Goal: Task Accomplishment & Management: Manage account settings

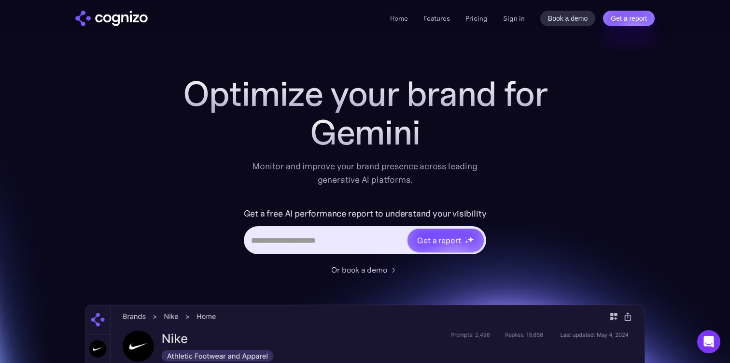
click at [509, 24] on div "Home Features Pricing Book a demo Get a report Sign in Book a demo Get a report" at bounding box center [522, 18] width 265 height 15
click at [511, 20] on link "Sign in" at bounding box center [514, 19] width 22 height 12
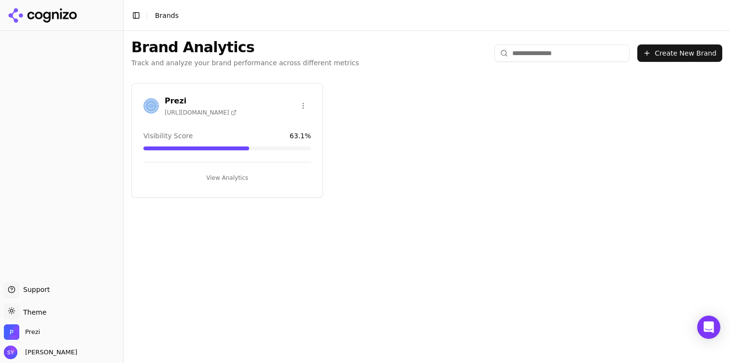
click at [218, 175] on button "View Analytics" at bounding box center [227, 177] width 168 height 15
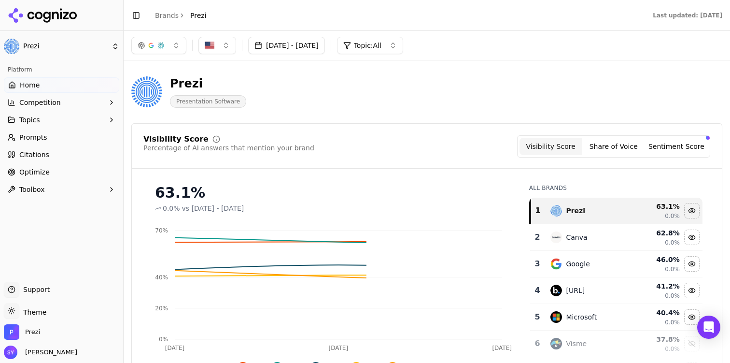
click at [60, 141] on link "Prompts" at bounding box center [61, 136] width 115 height 15
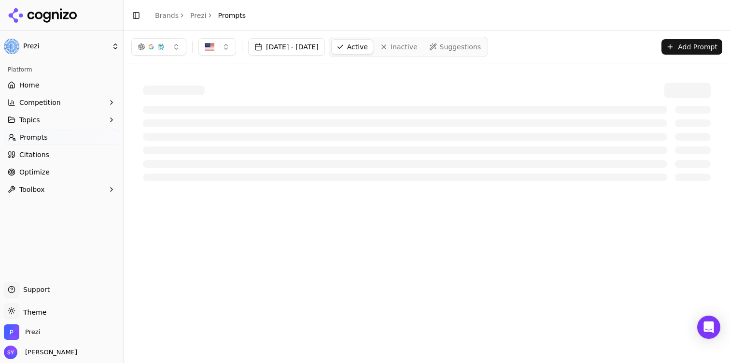
click at [63, 119] on button "Topics" at bounding box center [61, 119] width 115 height 15
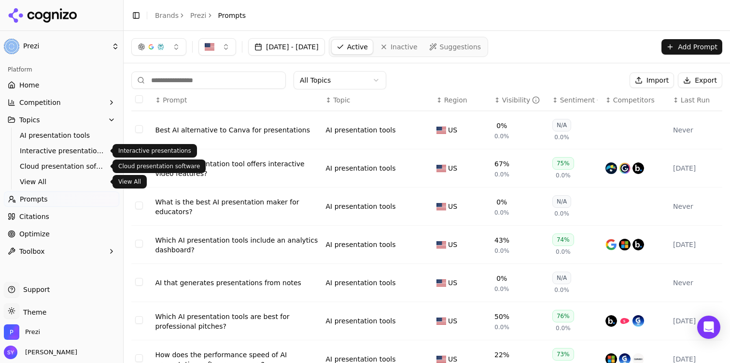
click at [63, 182] on span "View All" at bounding box center [62, 182] width 84 height 10
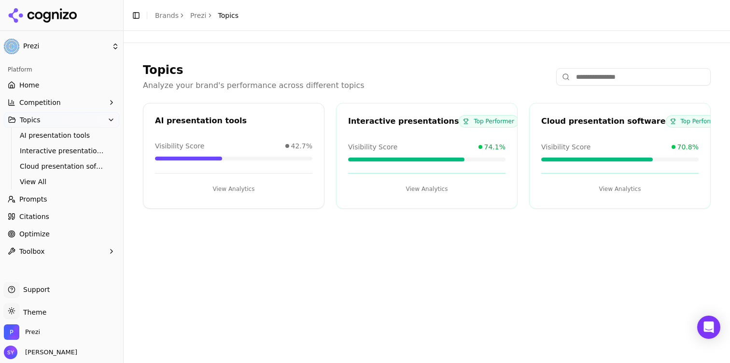
click at [62, 199] on link "Prompts" at bounding box center [61, 198] width 115 height 15
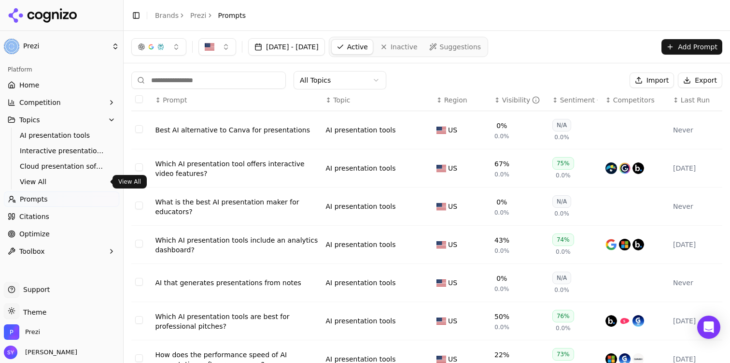
click at [61, 178] on span "View All" at bounding box center [62, 182] width 84 height 10
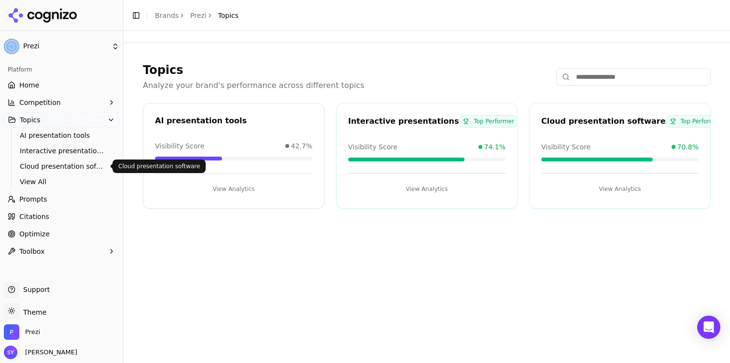
click at [61, 167] on span "Cloud presentation software" at bounding box center [62, 166] width 84 height 10
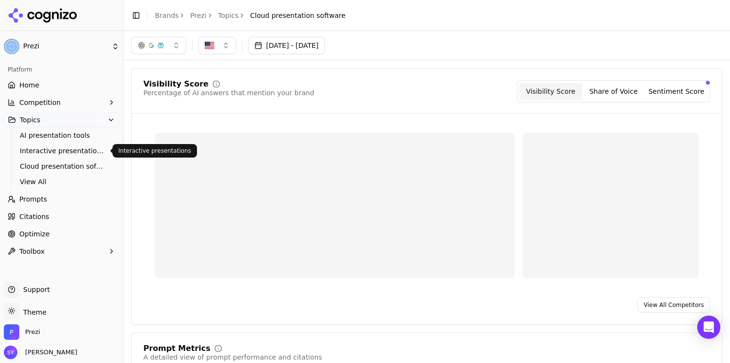
click at [61, 147] on span "Interactive presentations" at bounding box center [62, 151] width 84 height 10
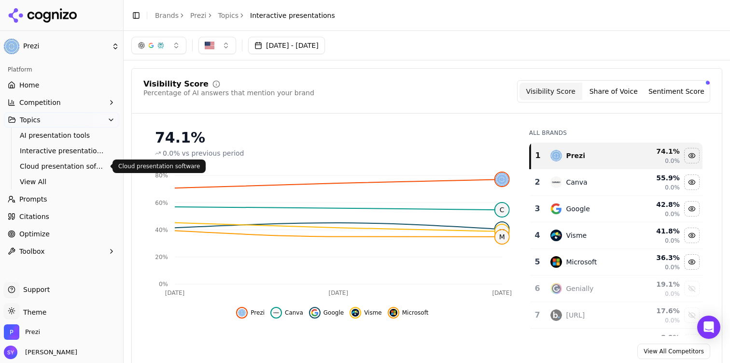
click at [66, 165] on span "Cloud presentation software" at bounding box center [62, 166] width 84 height 10
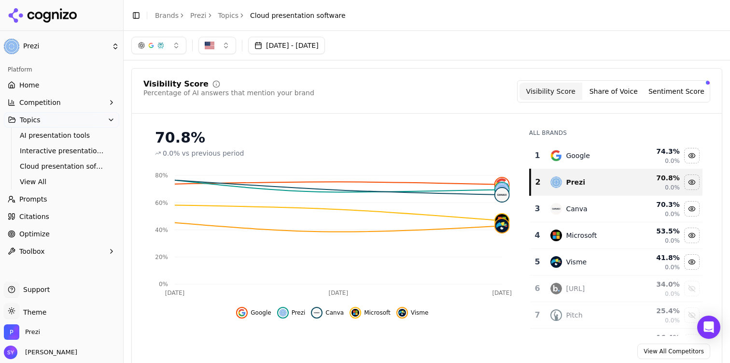
click at [81, 117] on button "Topics" at bounding box center [61, 119] width 115 height 15
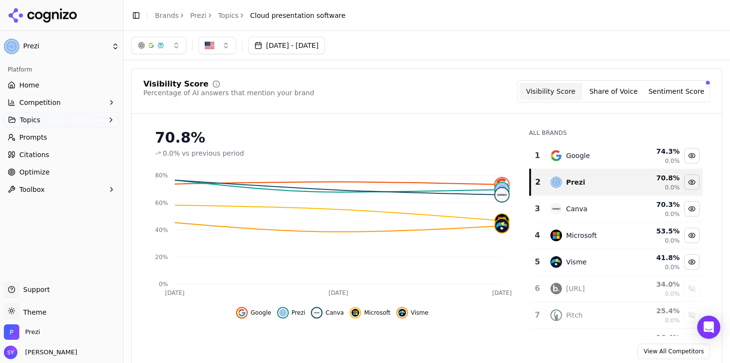
click at [76, 135] on link "Prompts" at bounding box center [61, 136] width 115 height 15
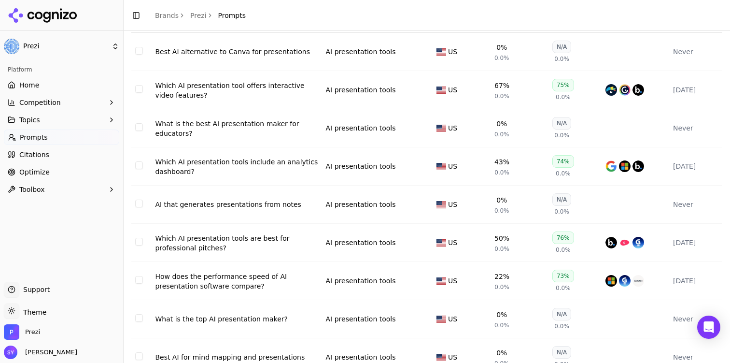
scroll to position [163, 0]
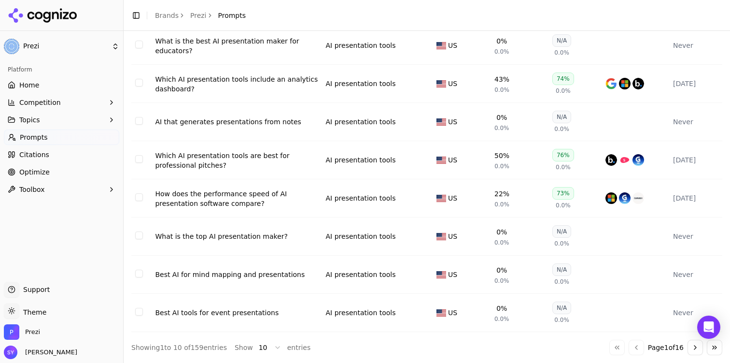
click at [694, 350] on button "Go to next page" at bounding box center [695, 347] width 15 height 15
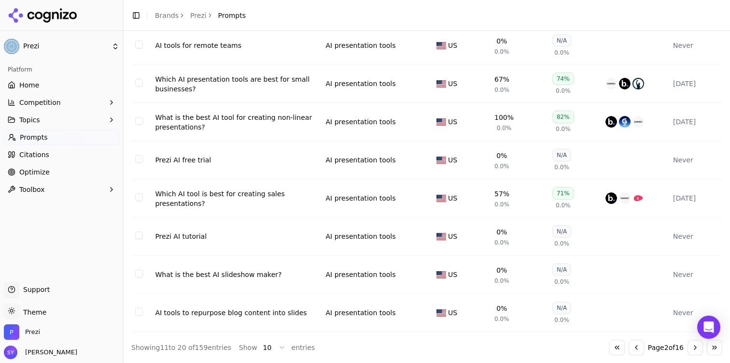
click at [694, 350] on button "Go to next page" at bounding box center [695, 347] width 15 height 15
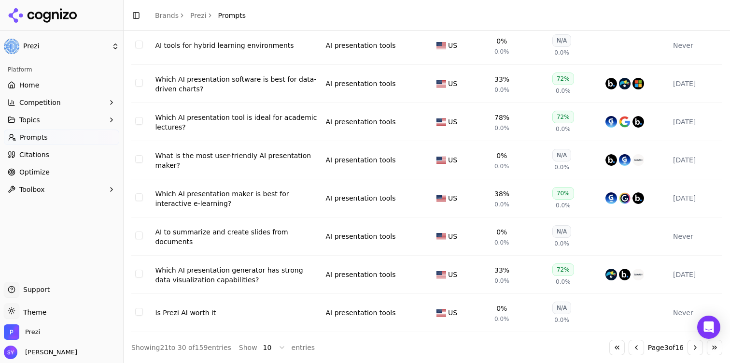
click at [694, 350] on button "Go to next page" at bounding box center [695, 347] width 15 height 15
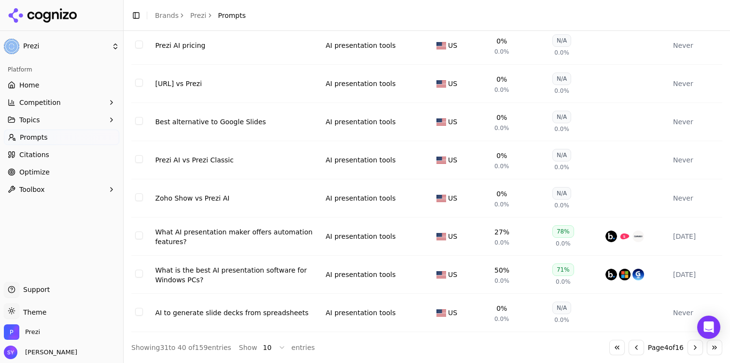
click at [694, 350] on button "Go to next page" at bounding box center [695, 347] width 15 height 15
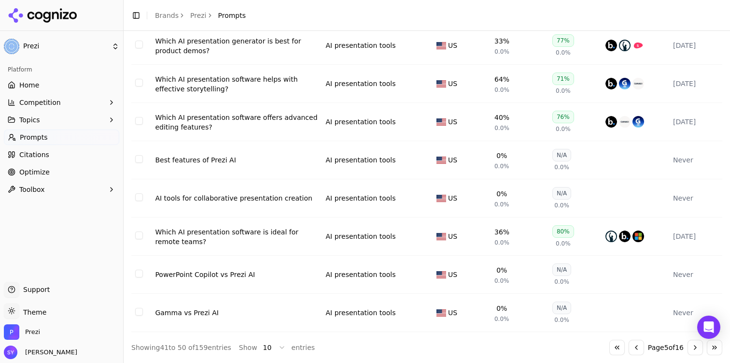
click at [692, 348] on button "Go to next page" at bounding box center [695, 347] width 15 height 15
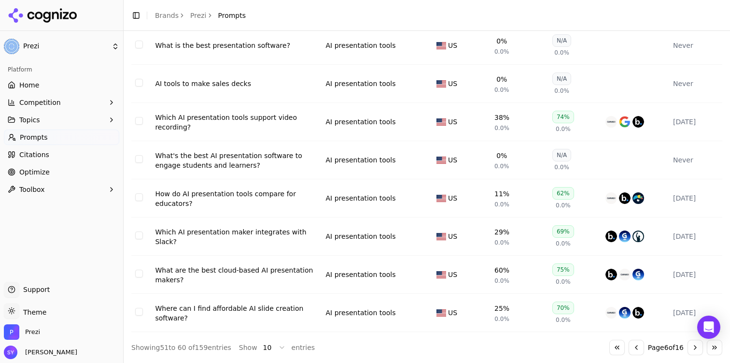
click at [692, 348] on button "Go to next page" at bounding box center [695, 347] width 15 height 15
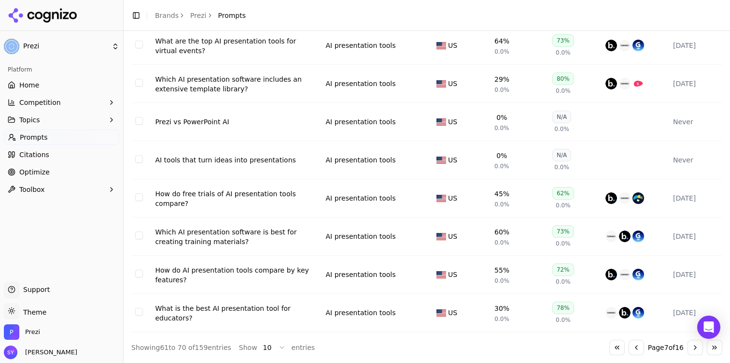
click at [692, 348] on button "Go to next page" at bounding box center [695, 347] width 15 height 15
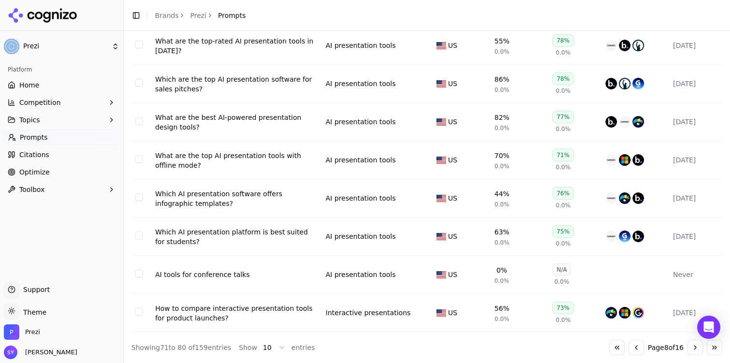
click at [692, 348] on button "Go to next page" at bounding box center [695, 347] width 15 height 15
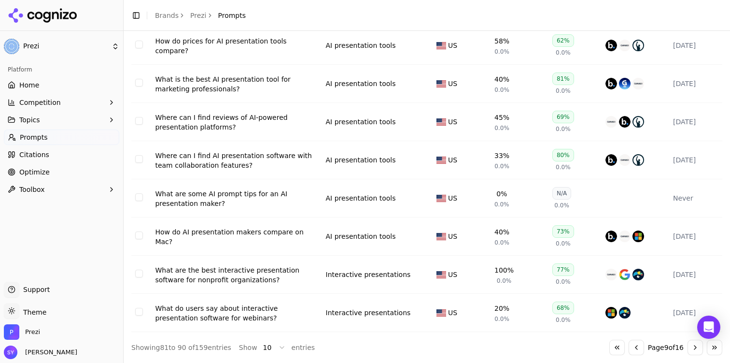
click at [692, 348] on button "Go to next page" at bounding box center [695, 347] width 15 height 15
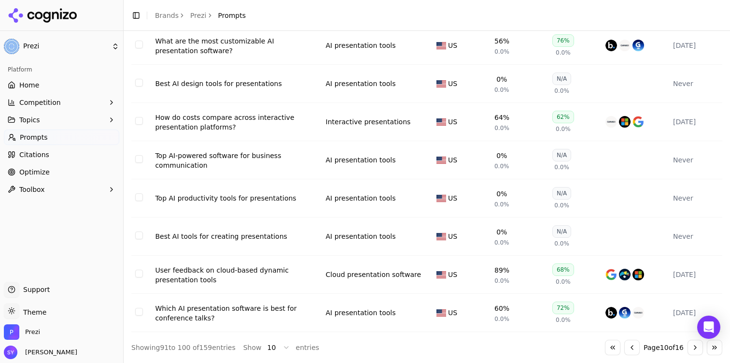
click at [692, 348] on button "Go to next page" at bounding box center [695, 347] width 15 height 15
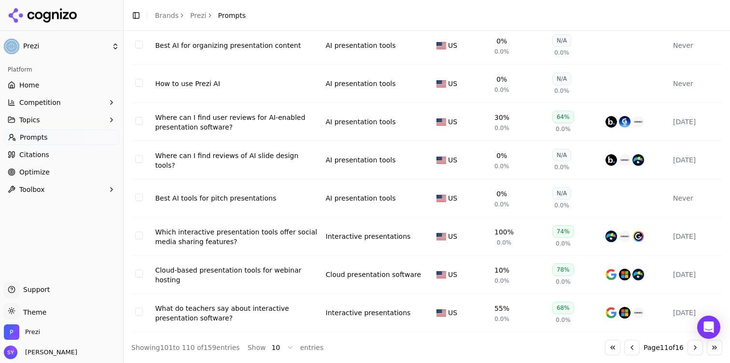
click at [692, 348] on button "Go to next page" at bounding box center [695, 347] width 15 height 15
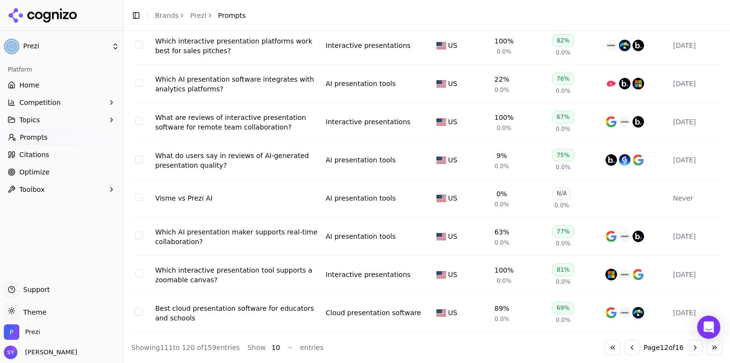
click at [629, 348] on button "Go to previous page" at bounding box center [632, 347] width 15 height 15
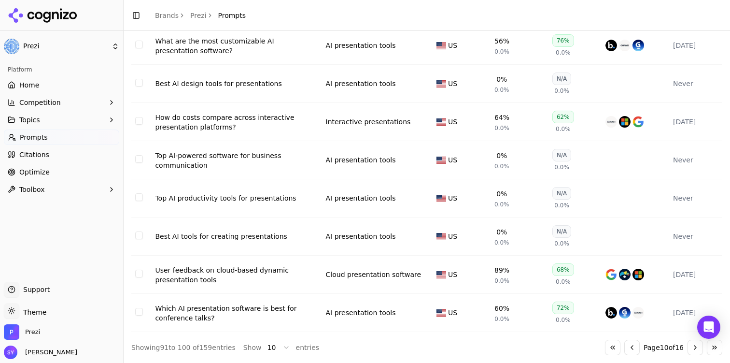
click at [629, 348] on button "Go to previous page" at bounding box center [632, 347] width 15 height 15
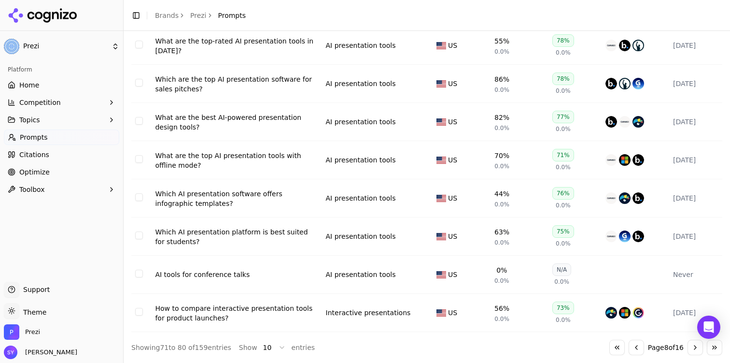
click at [629, 348] on button "Go to previous page" at bounding box center [636, 347] width 15 height 15
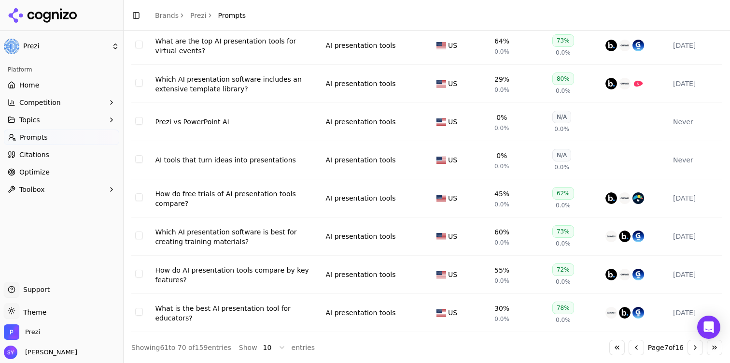
click at [629, 348] on button "Go to previous page" at bounding box center [636, 347] width 15 height 15
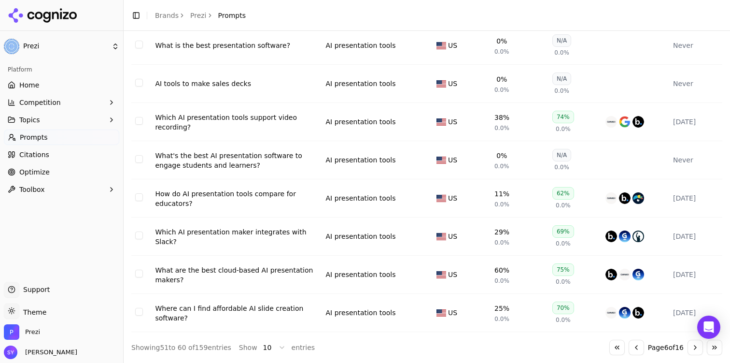
click at [629, 348] on button "Go to previous page" at bounding box center [636, 347] width 15 height 15
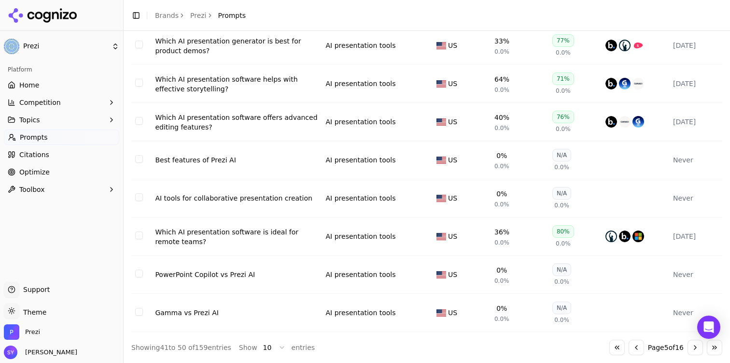
click at [629, 348] on button "Go to previous page" at bounding box center [636, 347] width 15 height 15
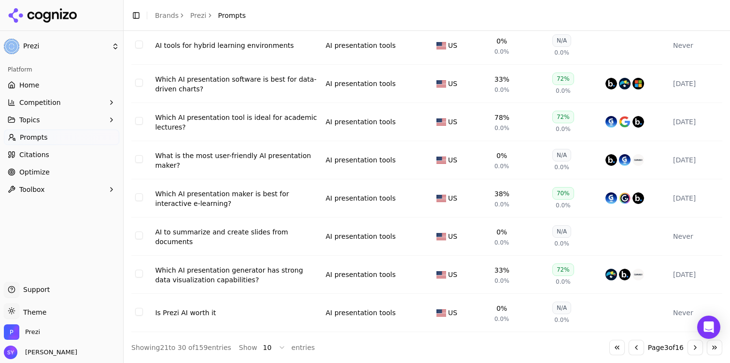
click at [629, 348] on button "Go to previous page" at bounding box center [636, 347] width 15 height 15
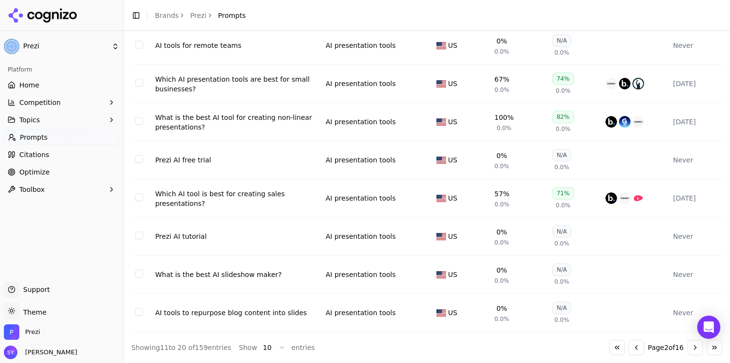
click at [629, 348] on button "Go to previous page" at bounding box center [636, 347] width 15 height 15
click at [629, 348] on div "Go to first page Go to previous page Page 2 of 16 Go to next page Go to last pa…" at bounding box center [666, 347] width 113 height 15
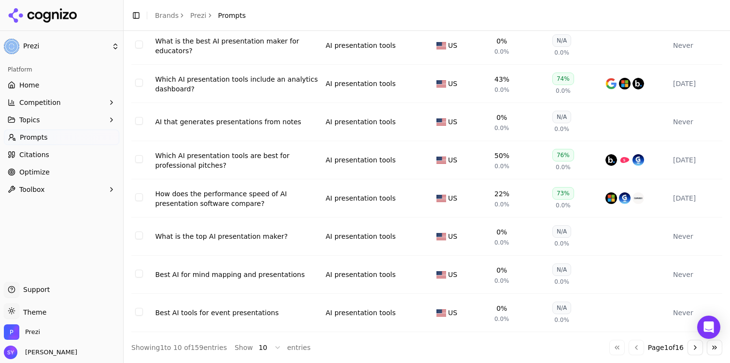
click at [629, 348] on div "Go to first page Go to previous page Page 1 of 16 Go to next page Go to last pa…" at bounding box center [666, 347] width 113 height 15
click at [686, 346] on div "Go to first page Go to previous page Page 1 of 16 Go to next page Go to last pa…" at bounding box center [666, 347] width 113 height 15
click at [691, 346] on button "Go to next page" at bounding box center [695, 347] width 15 height 15
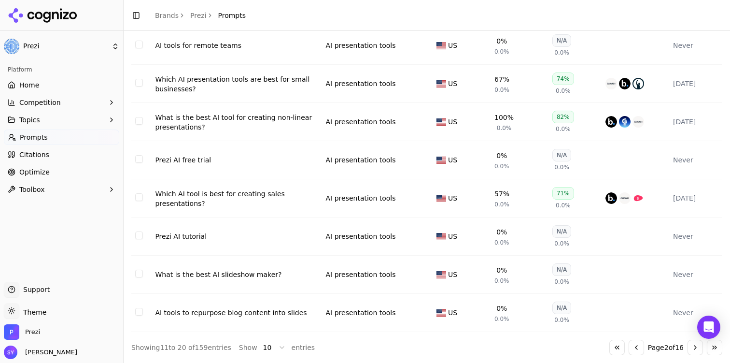
click at [137, 163] on td "Data table" at bounding box center [141, 160] width 20 height 38
click at [138, 157] on button "Select row 16" at bounding box center [139, 159] width 8 height 8
click at [140, 234] on button "Select row 18" at bounding box center [139, 235] width 8 height 8
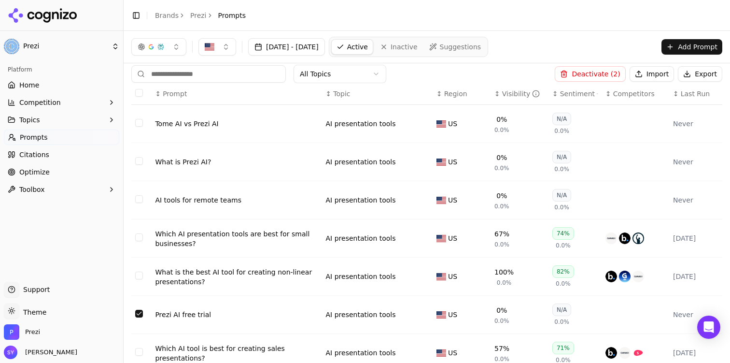
scroll to position [0, 0]
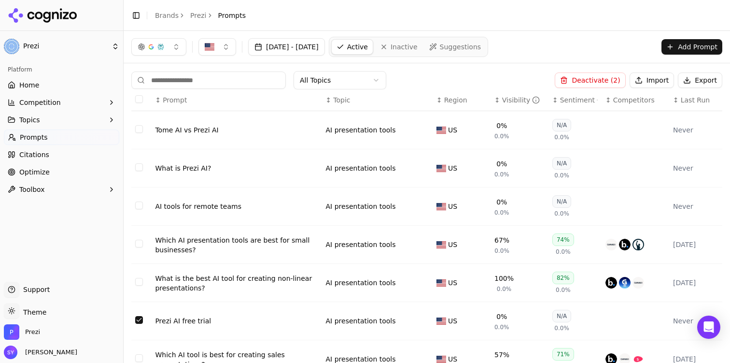
click at [143, 167] on td "Data table" at bounding box center [141, 168] width 20 height 38
click at [140, 168] on button "Select row 12" at bounding box center [139, 167] width 8 height 8
click at [140, 126] on button "Select row 11" at bounding box center [139, 129] width 8 height 8
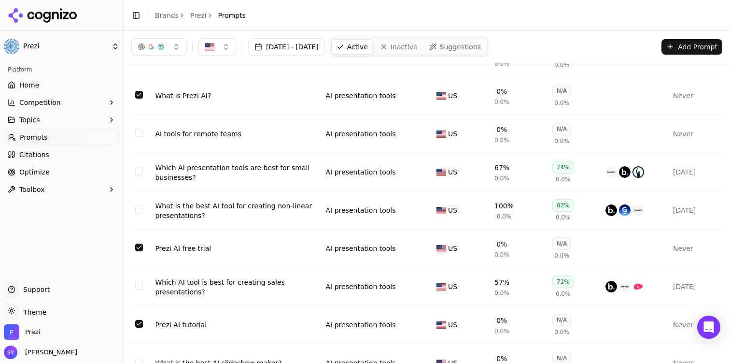
scroll to position [11, 0]
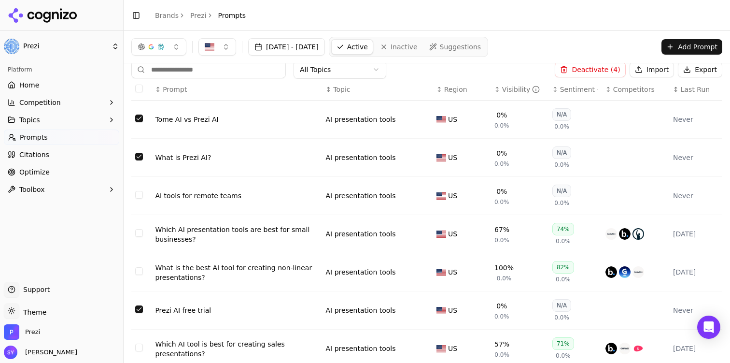
click at [610, 71] on button "Deactivate ( 4 )" at bounding box center [590, 69] width 71 height 15
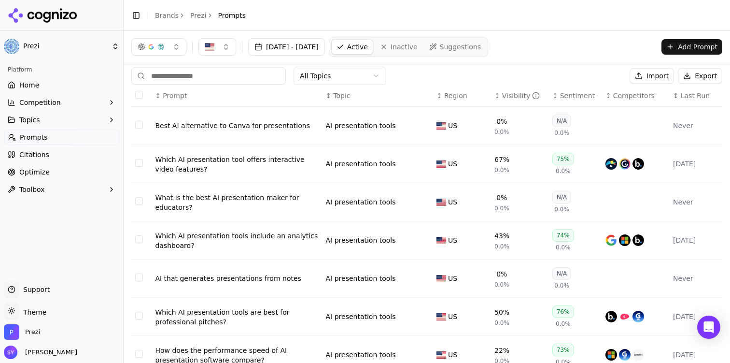
scroll to position [8, 0]
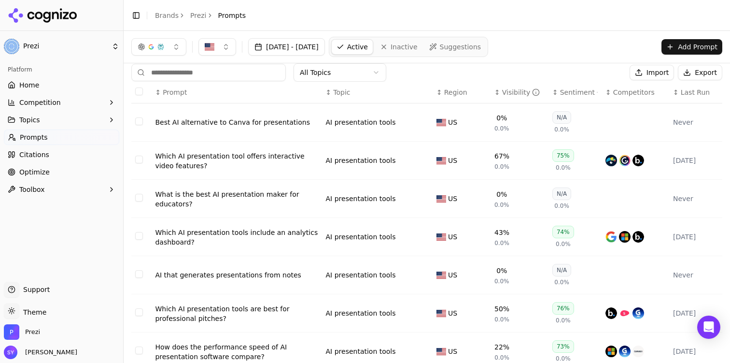
click at [141, 123] on button "Select row 1" at bounding box center [139, 121] width 8 height 8
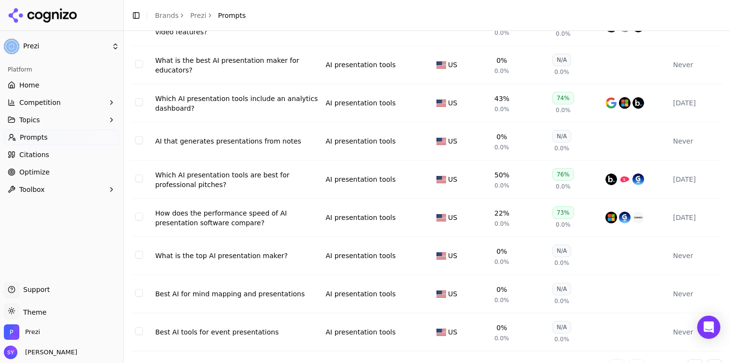
scroll to position [163, 0]
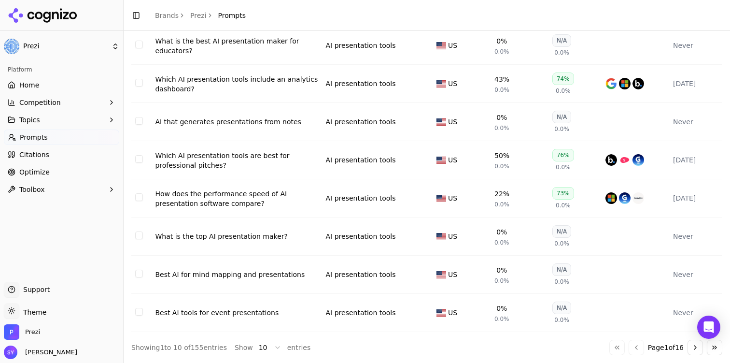
click at [698, 347] on button "Go to next page" at bounding box center [695, 347] width 15 height 15
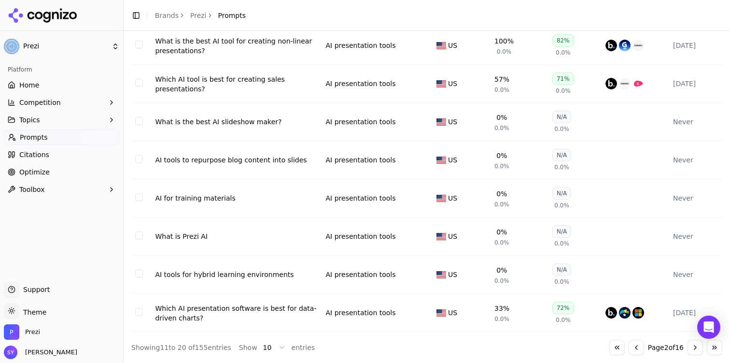
click at [141, 239] on button "Select row 18" at bounding box center [139, 235] width 8 height 8
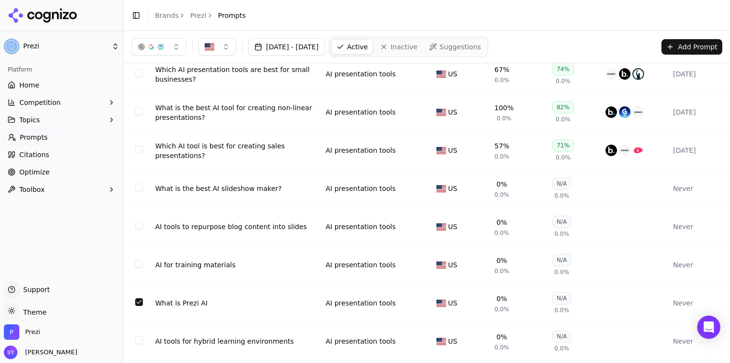
scroll to position [0, 0]
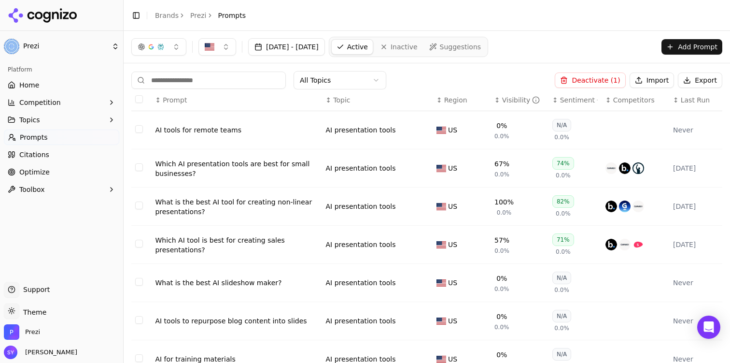
click at [605, 72] on button "Deactivate ( 1 )" at bounding box center [590, 79] width 71 height 15
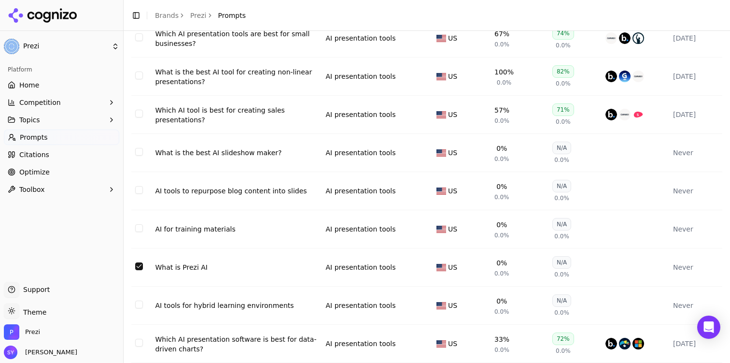
scroll to position [163, 0]
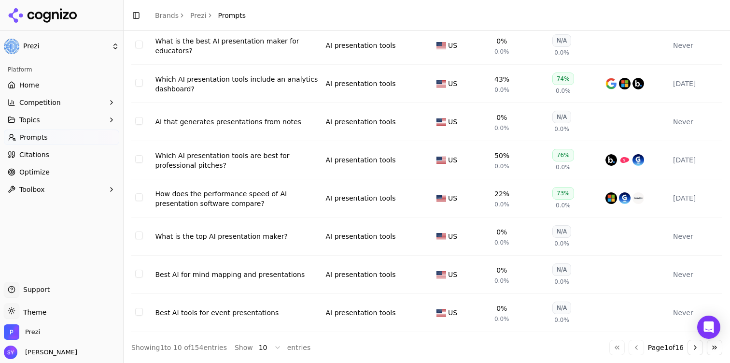
click at [691, 346] on button "Go to next page" at bounding box center [695, 347] width 15 height 15
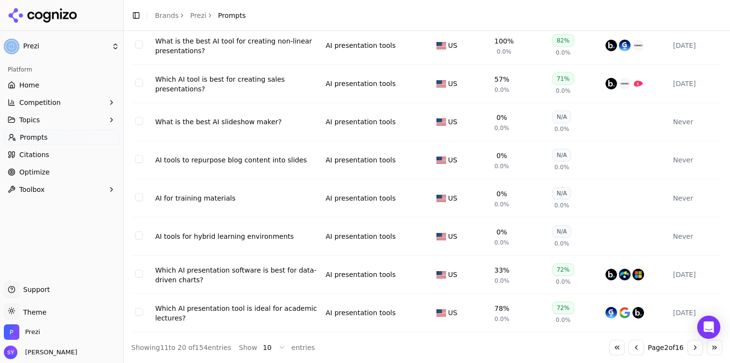
click at [693, 344] on button "Go to next page" at bounding box center [695, 347] width 15 height 15
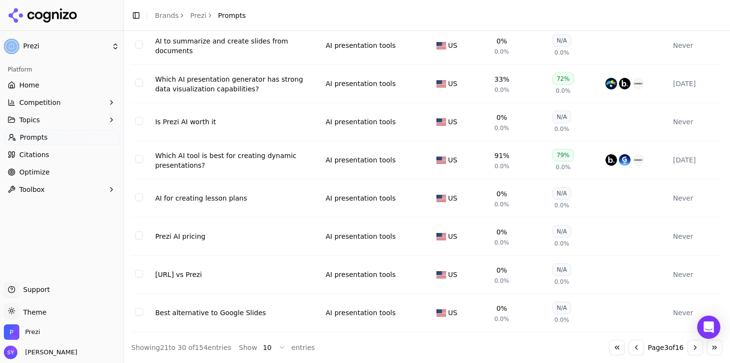
click at [136, 120] on button "Select row 25" at bounding box center [139, 121] width 8 height 8
click at [141, 233] on button "Select row 28" at bounding box center [139, 235] width 8 height 8
click at [137, 276] on button "Select row 29" at bounding box center [139, 274] width 8 height 8
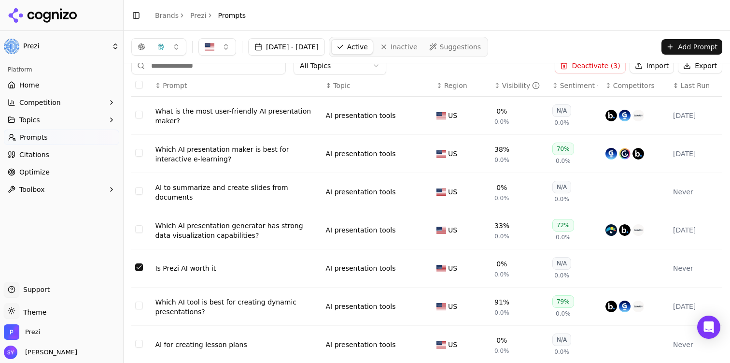
scroll to position [0, 0]
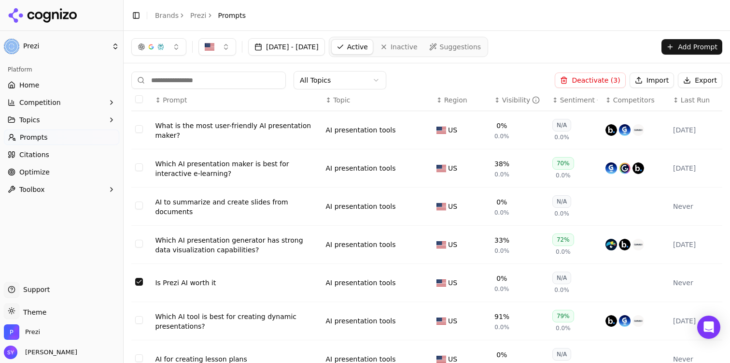
click at [576, 80] on button "Deactivate ( 3 )" at bounding box center [590, 79] width 71 height 15
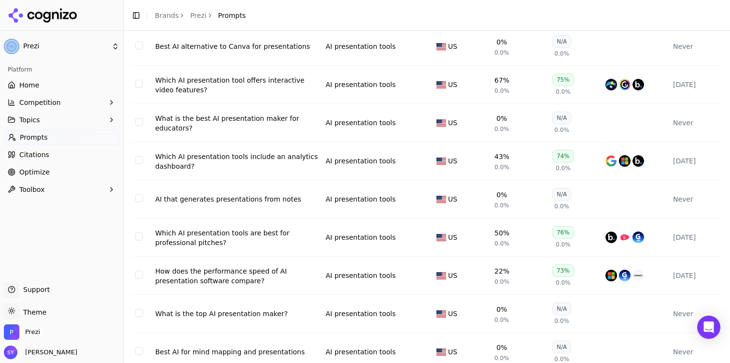
scroll to position [163, 0]
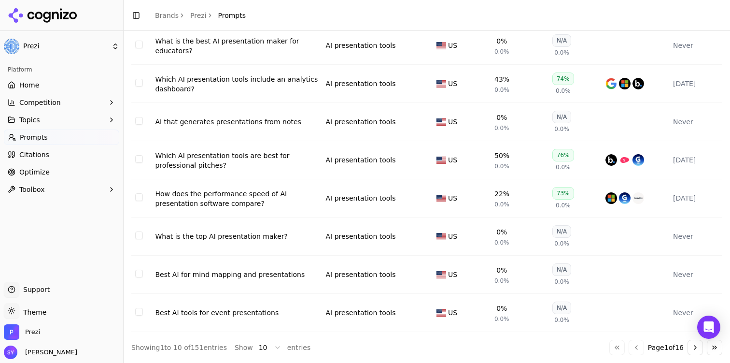
click at [694, 346] on button "Go to next page" at bounding box center [695, 347] width 15 height 15
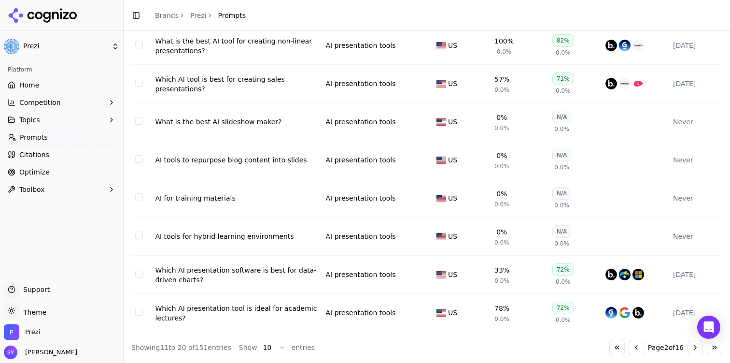
click at [694, 346] on button "Go to next page" at bounding box center [695, 347] width 15 height 15
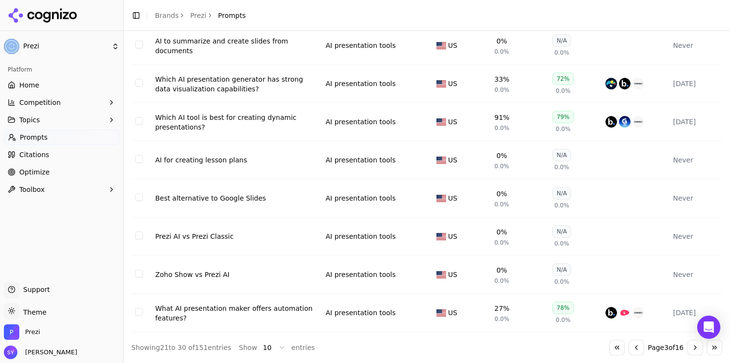
click at [694, 346] on button "Go to next page" at bounding box center [695, 347] width 15 height 15
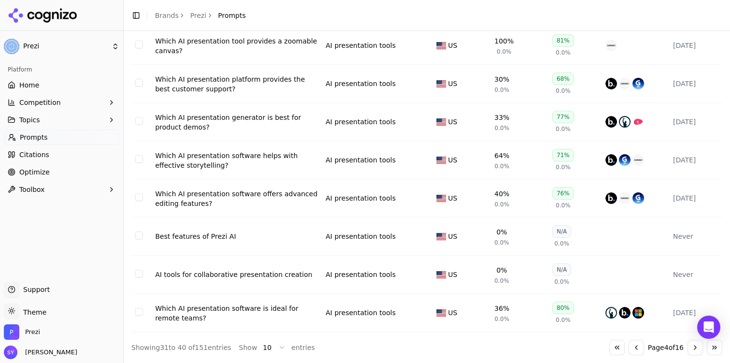
click at [694, 346] on button "Go to next page" at bounding box center [695, 347] width 15 height 15
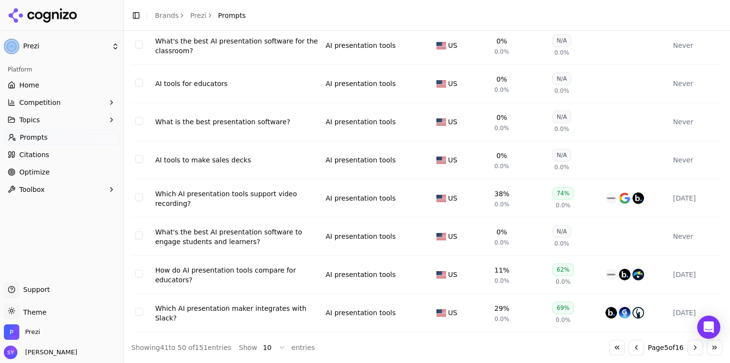
click at [694, 346] on button "Go to next page" at bounding box center [695, 347] width 15 height 15
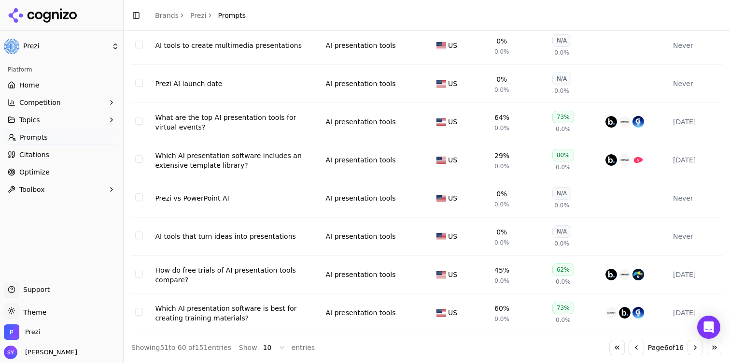
click at [694, 346] on button "Go to next page" at bounding box center [695, 347] width 15 height 15
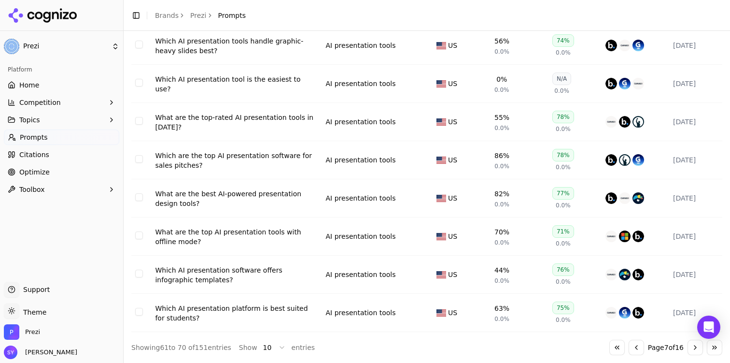
click at [694, 346] on button "Go to next page" at bounding box center [695, 347] width 15 height 15
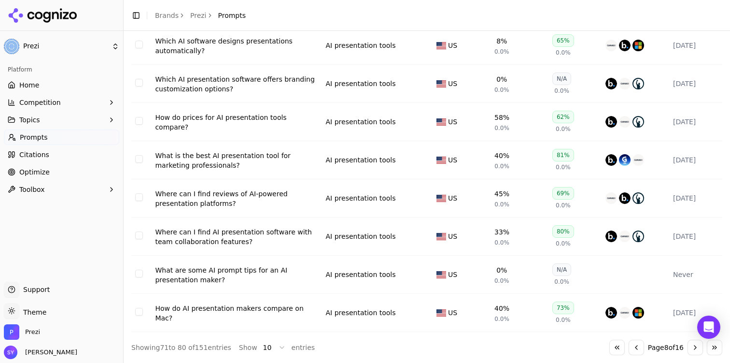
click at [694, 346] on button "Go to next page" at bounding box center [695, 347] width 15 height 15
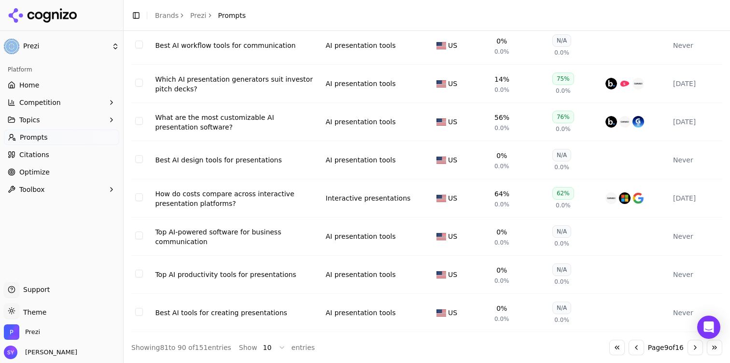
click at [633, 349] on button "Go to previous page" at bounding box center [636, 347] width 15 height 15
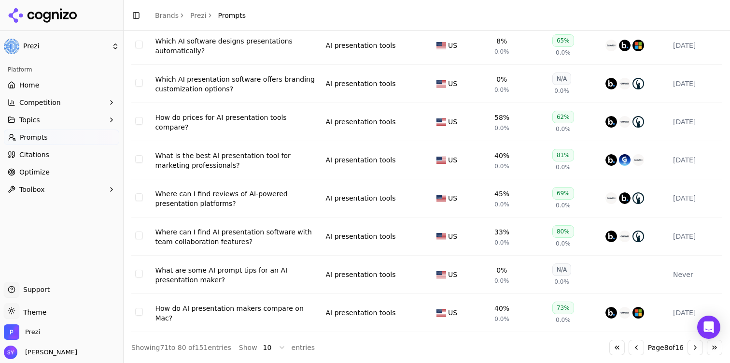
click at [633, 349] on button "Go to previous page" at bounding box center [636, 347] width 15 height 15
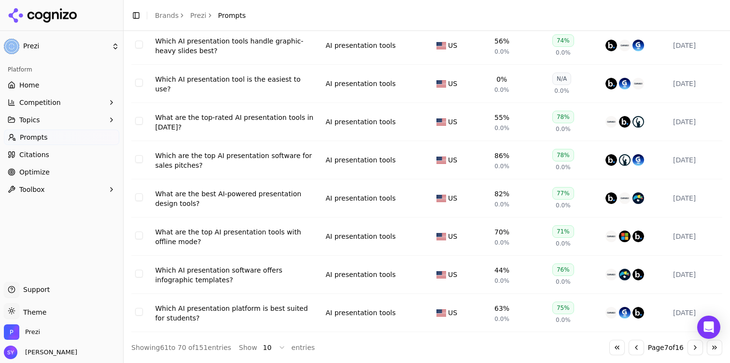
click at [633, 349] on button "Go to previous page" at bounding box center [636, 347] width 15 height 15
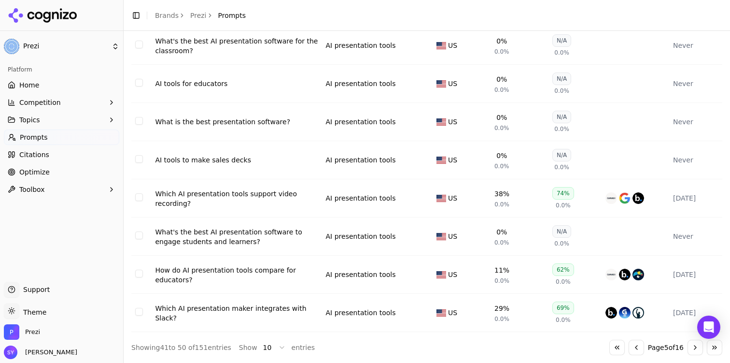
click at [633, 349] on button "Go to previous page" at bounding box center [636, 347] width 15 height 15
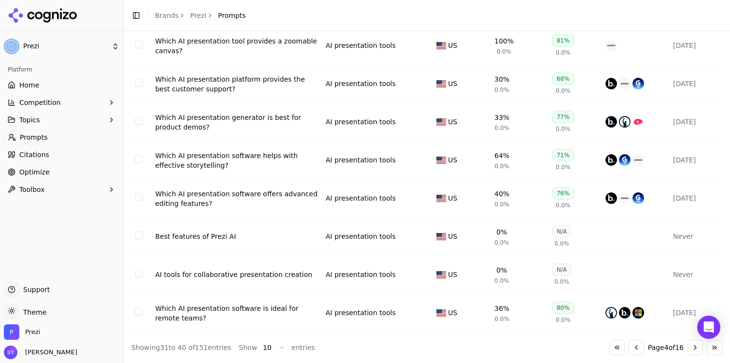
click at [60, 120] on button "Topics" at bounding box center [61, 119] width 115 height 15
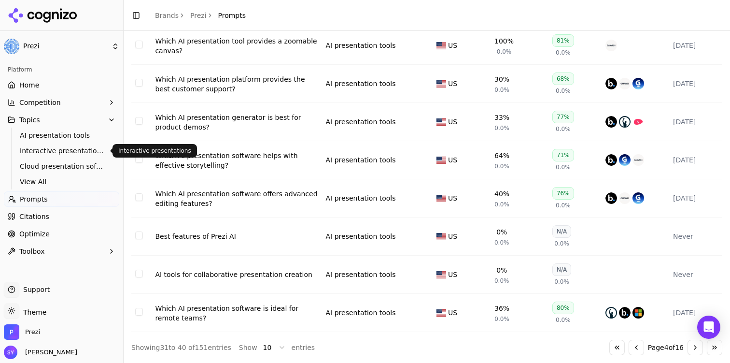
click at [64, 152] on span "Interactive presentations" at bounding box center [62, 151] width 84 height 10
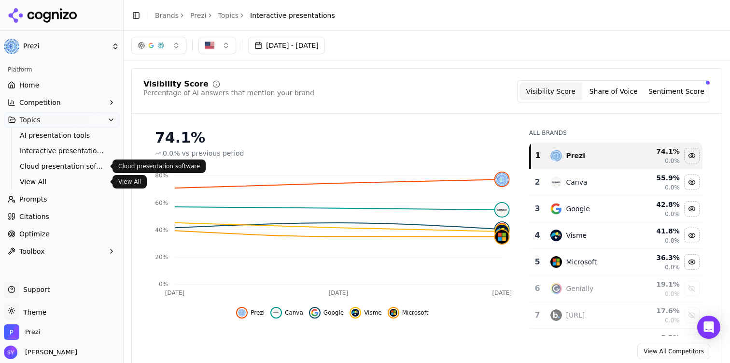
click at [70, 180] on span "View All" at bounding box center [62, 182] width 84 height 10
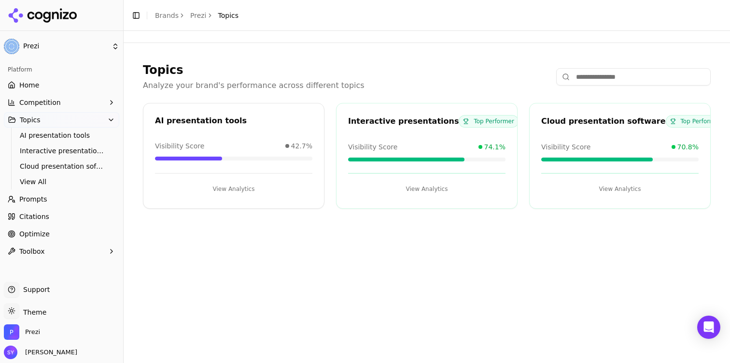
click at [482, 192] on button "View Analytics" at bounding box center [426, 188] width 157 height 15
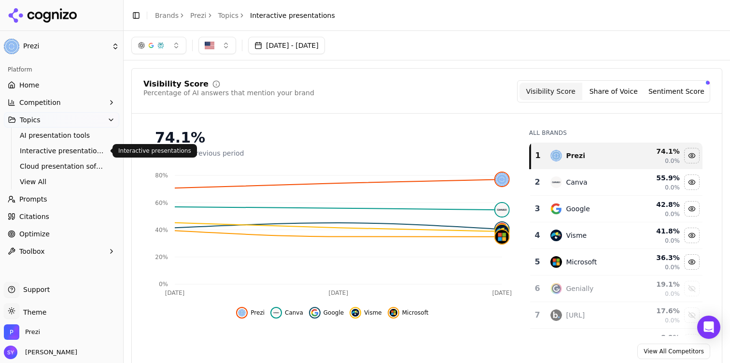
click at [71, 153] on span "Interactive presentations" at bounding box center [62, 151] width 84 height 10
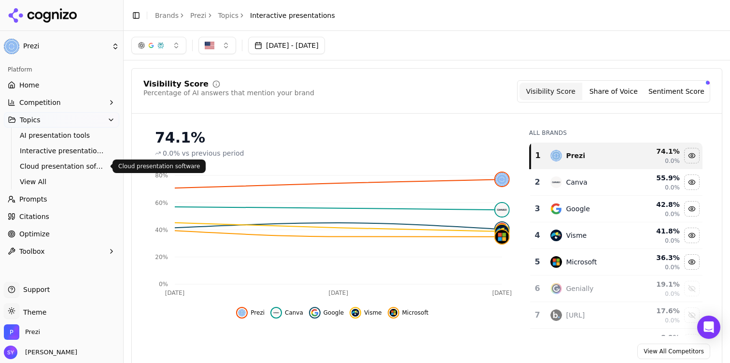
click at [79, 162] on span "Cloud presentation software" at bounding box center [62, 166] width 84 height 10
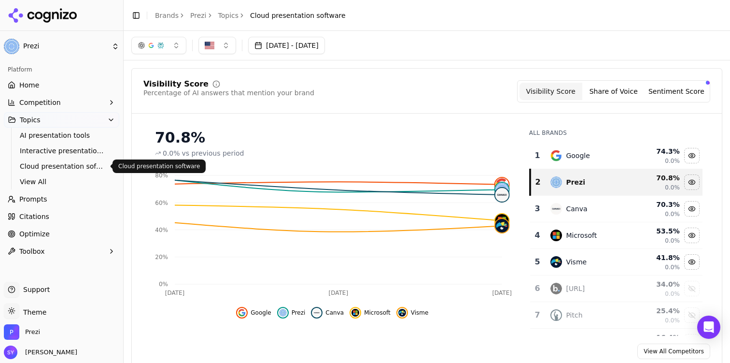
click at [80, 168] on span "Cloud presentation software" at bounding box center [62, 166] width 84 height 10
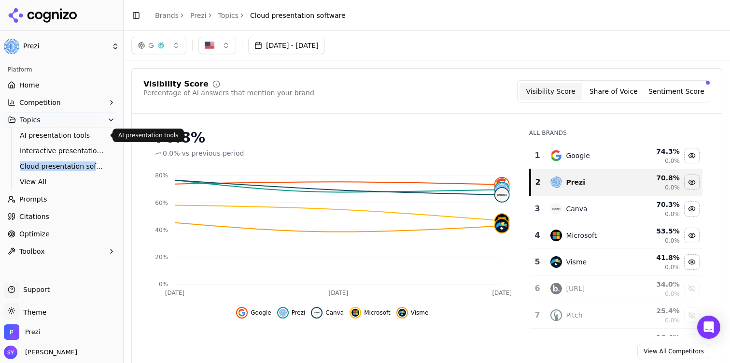
click at [75, 137] on span "AI presentation tools" at bounding box center [62, 135] width 84 height 10
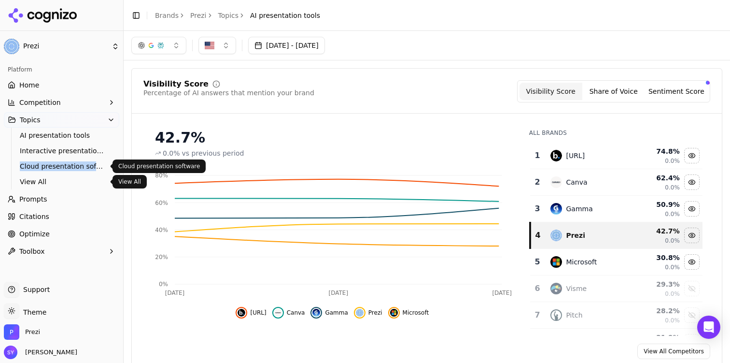
click at [60, 180] on span "View All" at bounding box center [62, 182] width 84 height 10
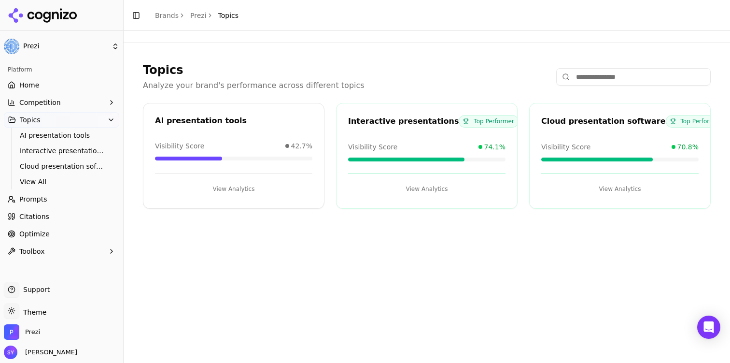
click at [259, 234] on div "Topics Analyze your brand's performance across different topics AI presentation…" at bounding box center [427, 197] width 607 height 332
click at [66, 202] on link "Prompts" at bounding box center [61, 198] width 115 height 15
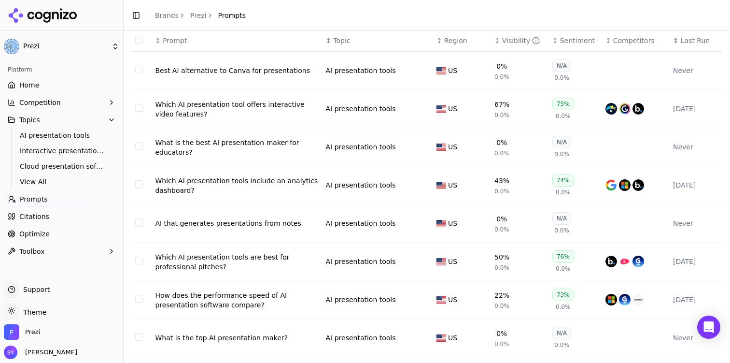
scroll to position [163, 0]
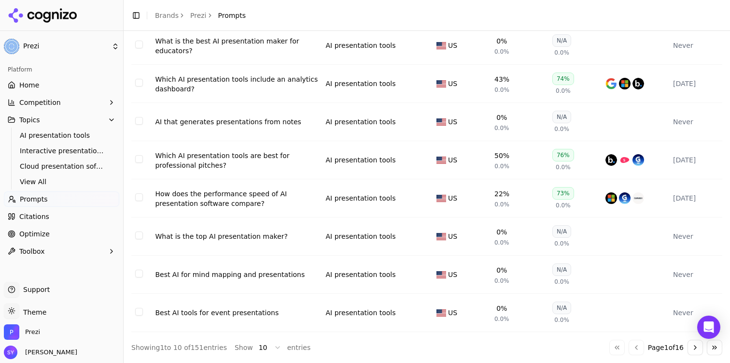
click at [695, 346] on button "Go to next page" at bounding box center [695, 347] width 15 height 15
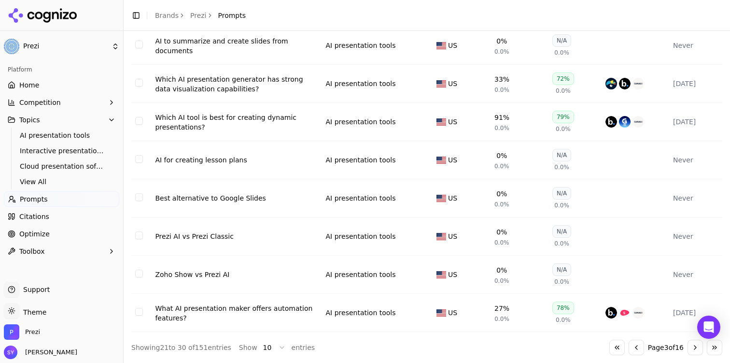
click at [138, 234] on button "Select row 28" at bounding box center [139, 235] width 8 height 8
click at [137, 274] on button "Select row 29" at bounding box center [139, 274] width 8 height 8
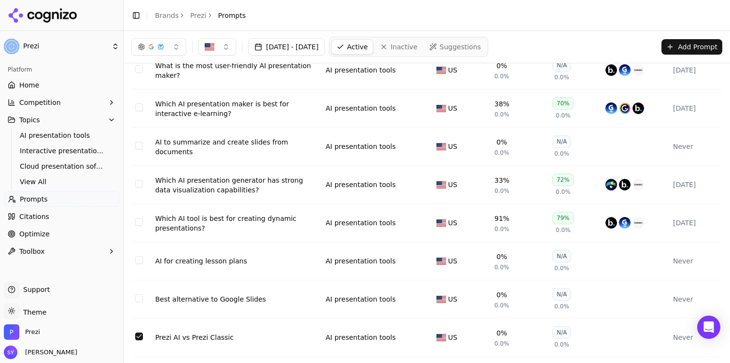
scroll to position [0, 0]
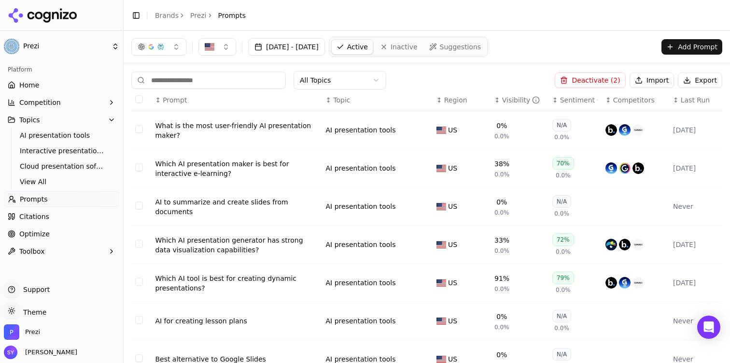
click at [606, 74] on button "Deactivate ( 2 )" at bounding box center [590, 79] width 71 height 15
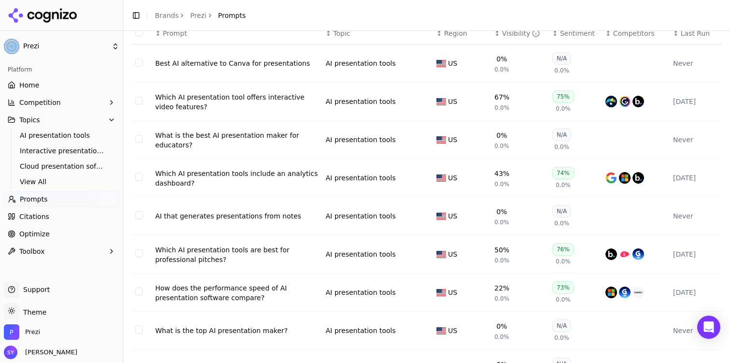
scroll to position [163, 0]
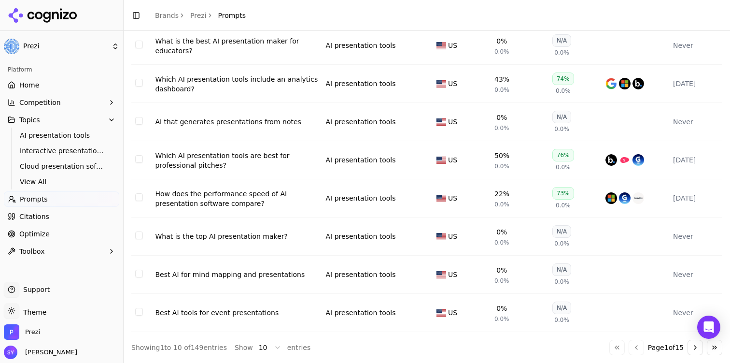
click at [691, 344] on button "Go to next page" at bounding box center [695, 347] width 15 height 15
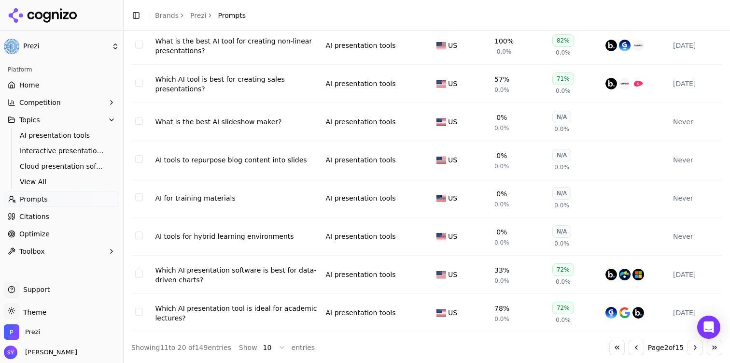
click at [694, 348] on button "Go to next page" at bounding box center [695, 347] width 15 height 15
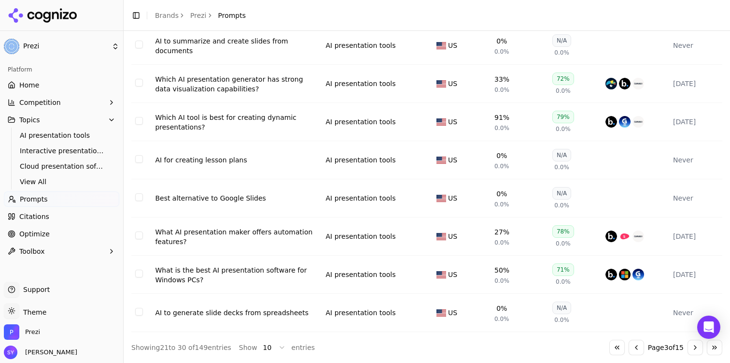
click at [696, 349] on button "Go to next page" at bounding box center [695, 347] width 15 height 15
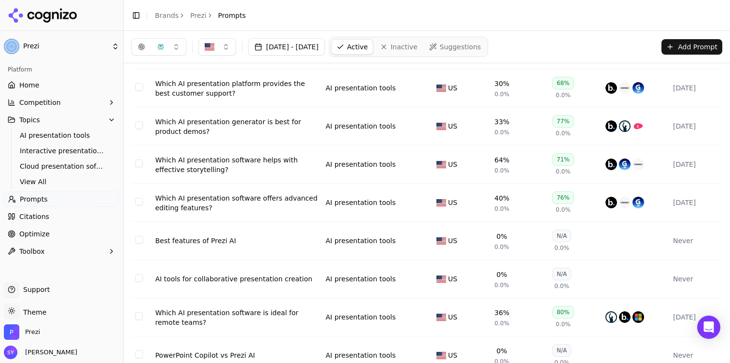
scroll to position [58, 0]
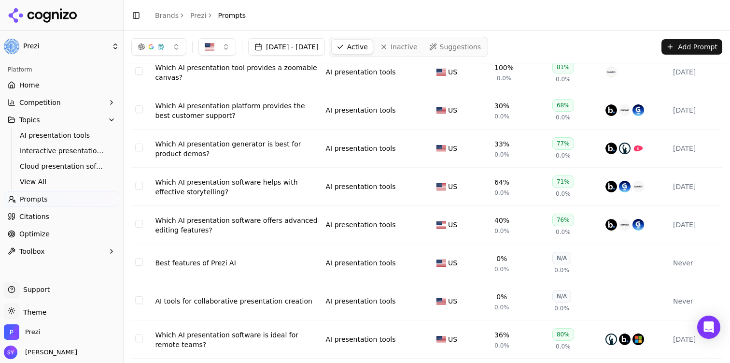
click at [137, 266] on button "Select row 36" at bounding box center [139, 262] width 8 height 8
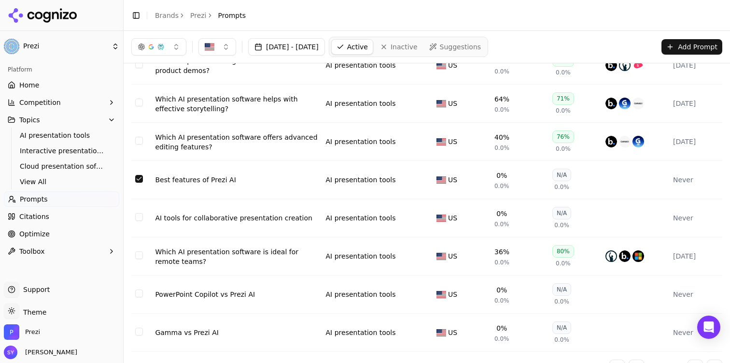
scroll to position [163, 0]
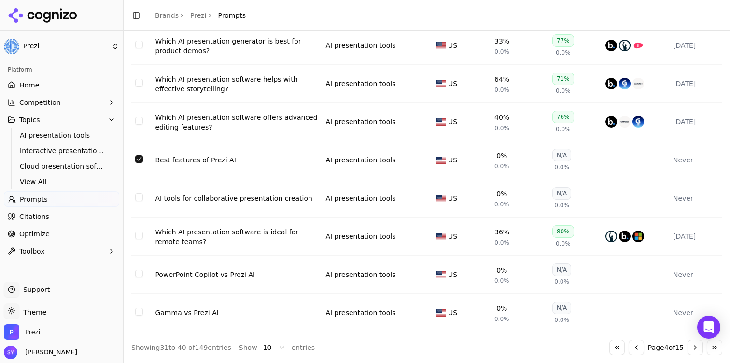
click at [139, 274] on button "Select row 39" at bounding box center [139, 274] width 8 height 8
click at [140, 312] on button "Select row 40" at bounding box center [139, 312] width 8 height 8
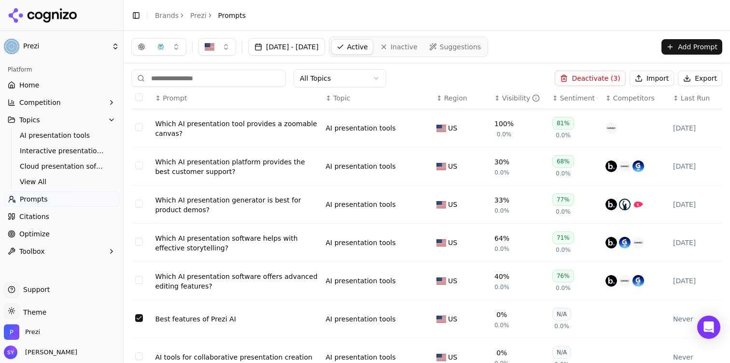
scroll to position [0, 0]
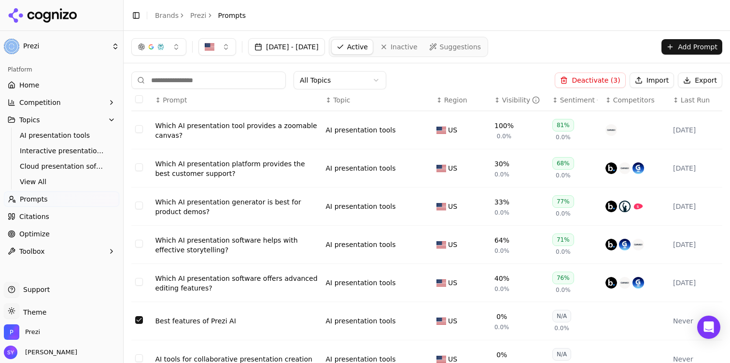
click at [614, 79] on button "Deactivate ( 3 )" at bounding box center [590, 79] width 71 height 15
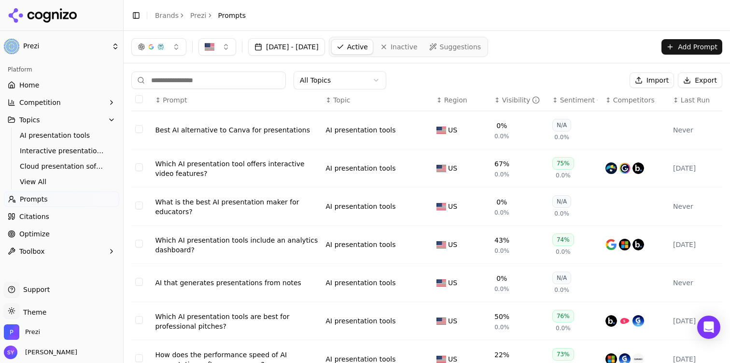
click at [516, 71] on div "All Topics Import Export ↕ Prompt ↕ Topic ↕ Region ↕ Visibility ↕ Sentiment ↕ C…" at bounding box center [427, 293] width 607 height 460
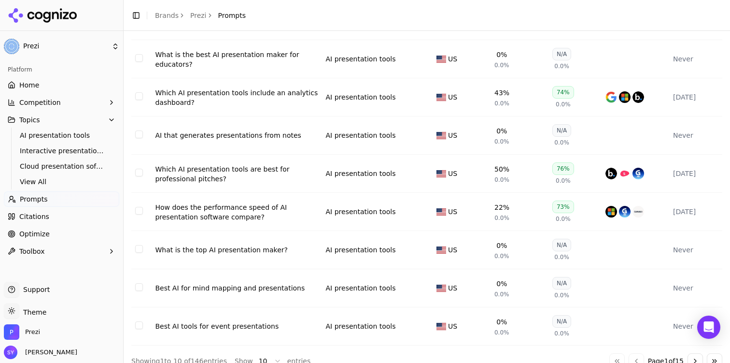
scroll to position [163, 0]
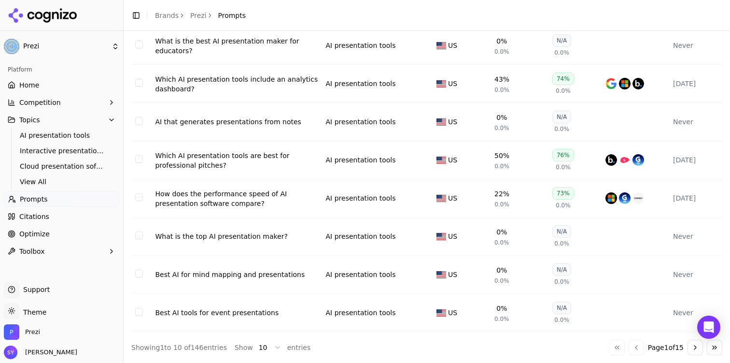
click at [697, 346] on button "Go to next page" at bounding box center [695, 347] width 15 height 15
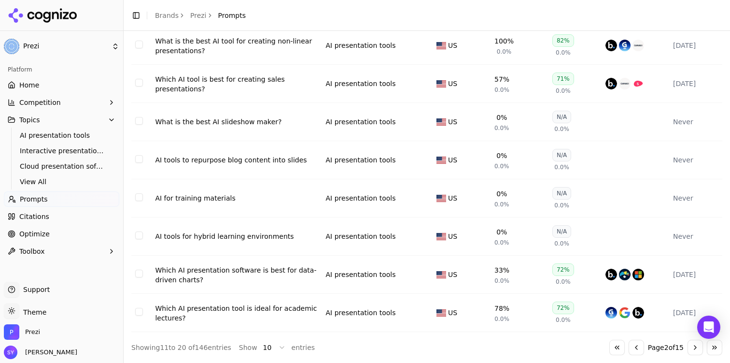
click at [696, 347] on button "Go to next page" at bounding box center [695, 347] width 15 height 15
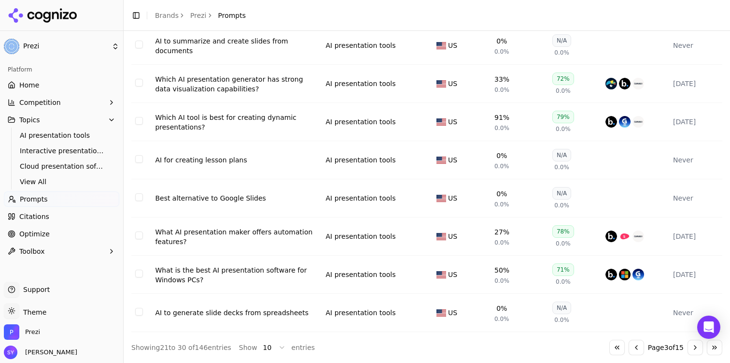
click at [696, 347] on button "Go to next page" at bounding box center [695, 347] width 15 height 15
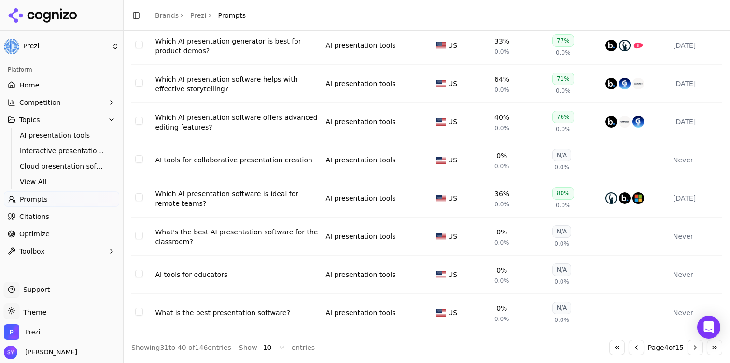
click at [689, 346] on button "Go to next page" at bounding box center [695, 347] width 15 height 15
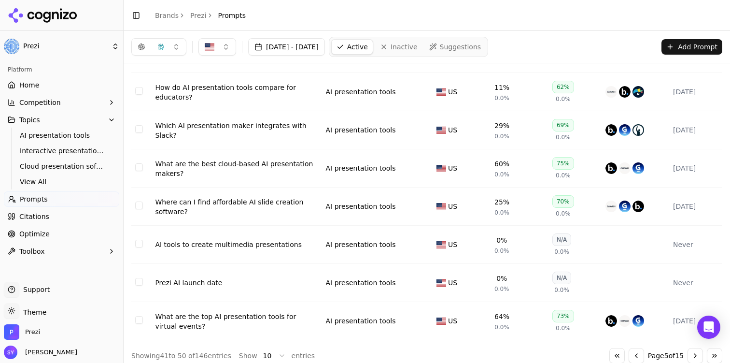
scroll to position [146, 0]
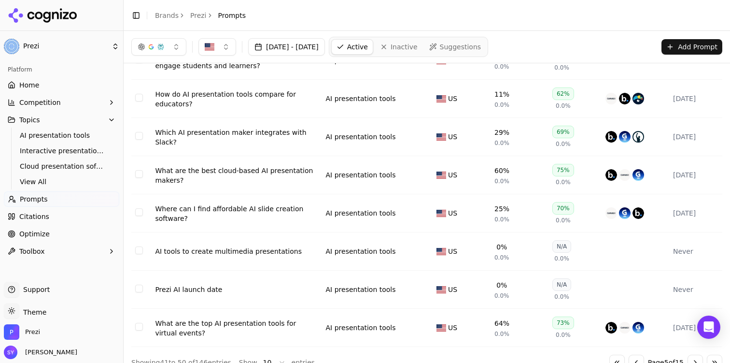
click at [135, 295] on td "Data table" at bounding box center [141, 290] width 20 height 38
click at [141, 291] on button "Select row 49" at bounding box center [139, 289] width 8 height 8
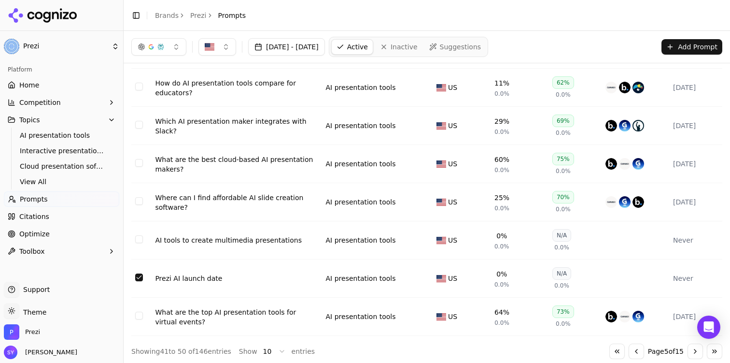
scroll to position [0, 0]
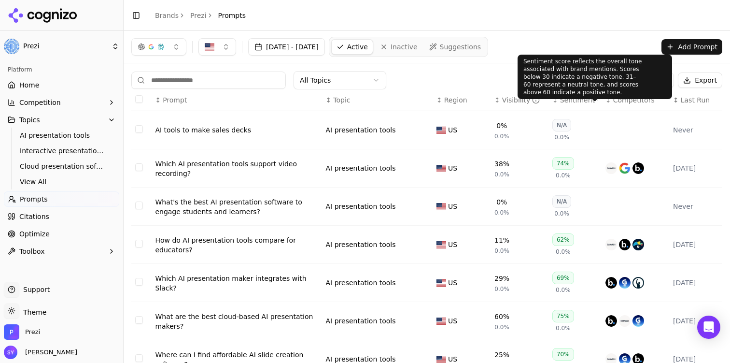
click at [595, 82] on div "Sentiment score reflects the overall tone associated with brand mentions. Score…" at bounding box center [595, 77] width 155 height 44
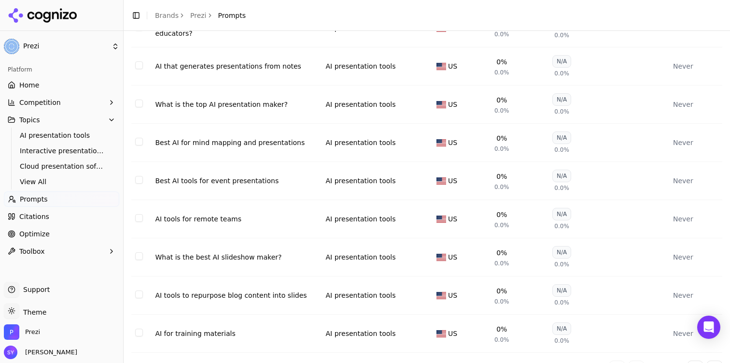
scroll to position [163, 0]
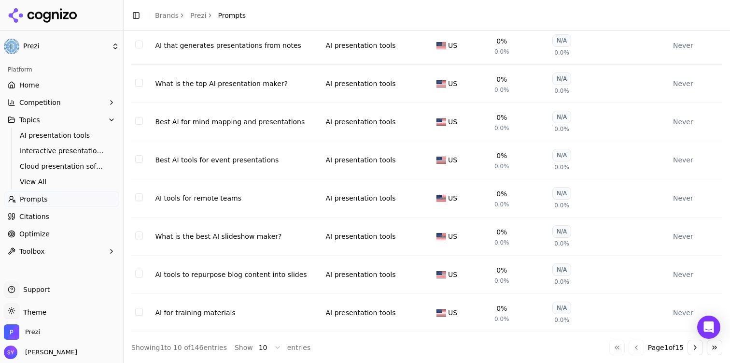
click at [131, 199] on td "Data table" at bounding box center [141, 198] width 20 height 38
click at [141, 199] on button "Select row 11" at bounding box center [139, 197] width 8 height 8
click at [141, 312] on button "Select row 17" at bounding box center [139, 312] width 8 height 8
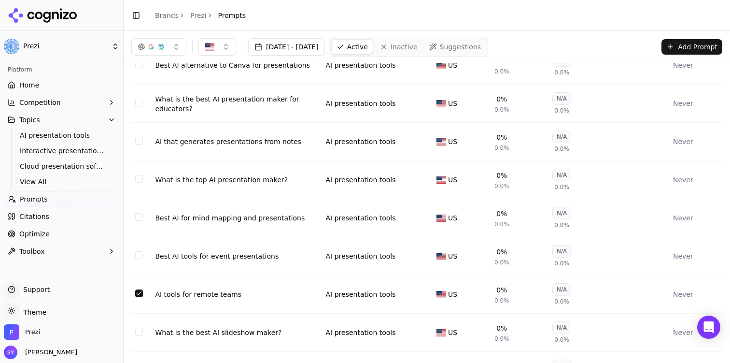
scroll to position [0, 0]
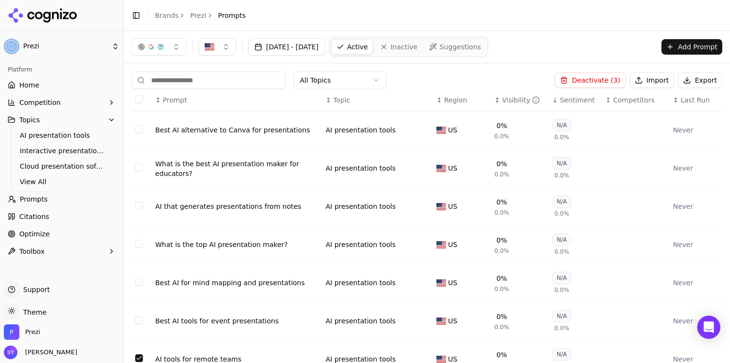
click at [580, 74] on button "Deactivate ( 3 )" at bounding box center [590, 79] width 71 height 15
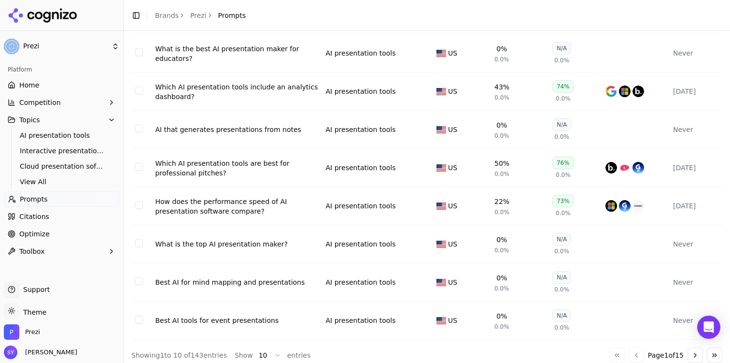
scroll to position [163, 0]
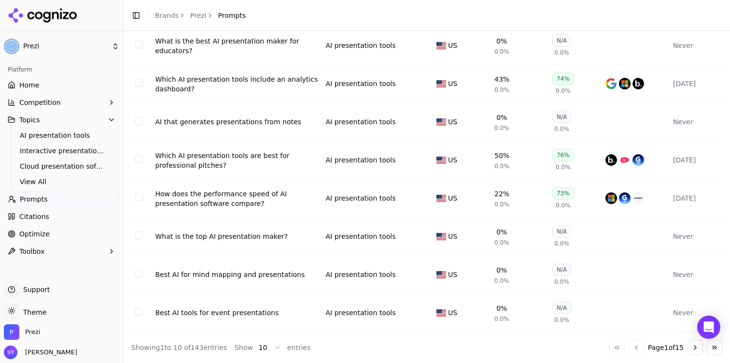
click at [692, 346] on button "Go to next page" at bounding box center [695, 347] width 15 height 15
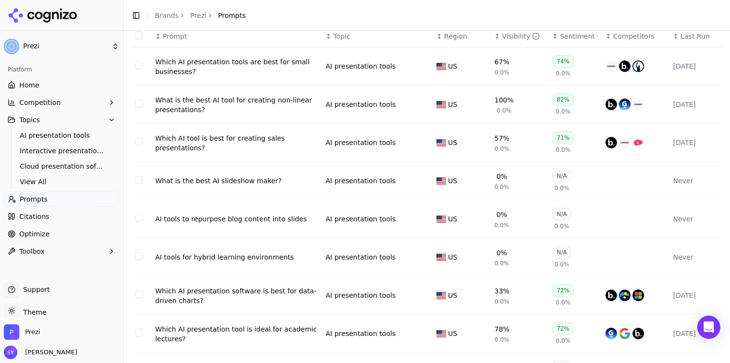
scroll to position [73, 0]
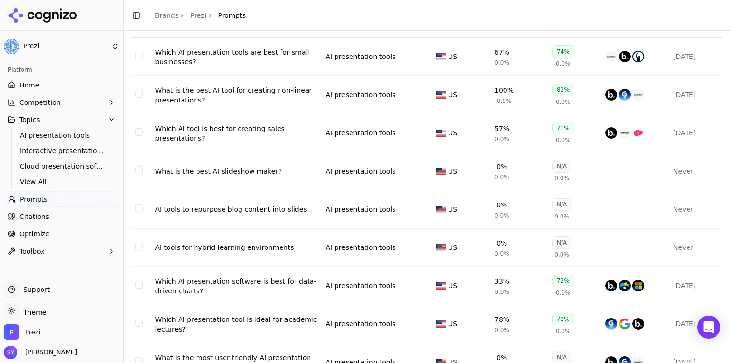
click at [152, 248] on td "AI tools for hybrid learning environments" at bounding box center [236, 247] width 171 height 38
click at [143, 250] on td "Data table" at bounding box center [141, 247] width 20 height 38
click at [135, 250] on button "Select row 16" at bounding box center [139, 246] width 8 height 8
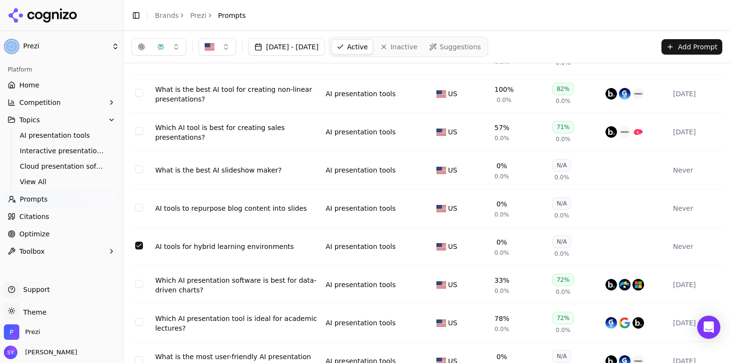
scroll to position [9, 0]
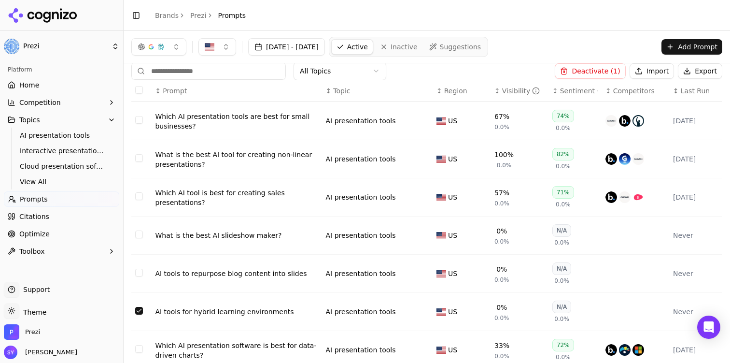
click at [588, 69] on button "Deactivate ( 1 )" at bounding box center [590, 70] width 71 height 15
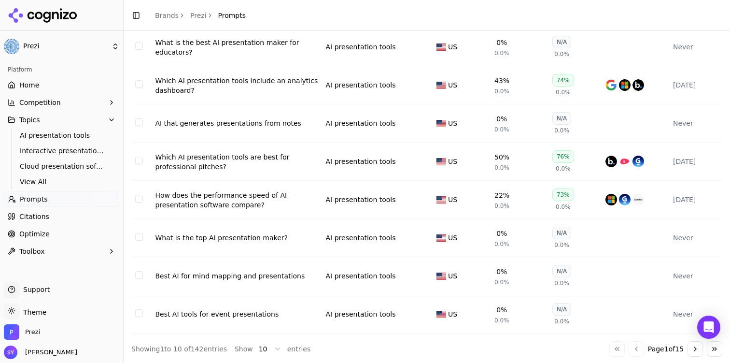
scroll to position [163, 0]
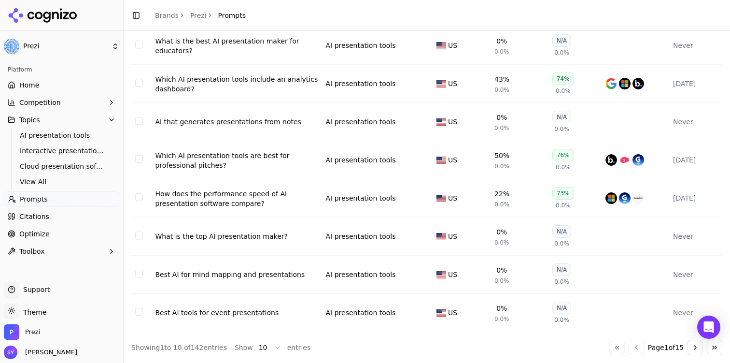
click at [695, 347] on button "Go to next page" at bounding box center [695, 347] width 15 height 15
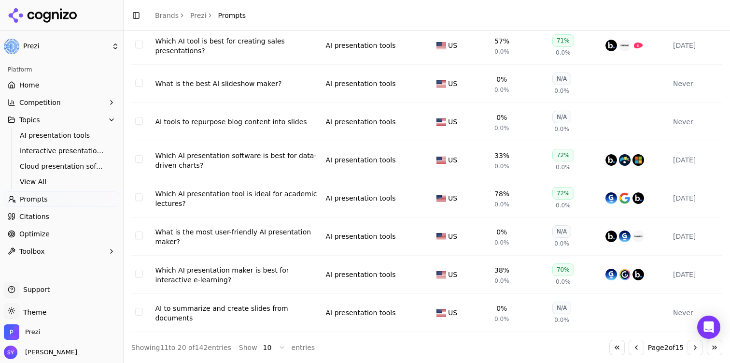
click at [699, 349] on button "Go to next page" at bounding box center [695, 347] width 15 height 15
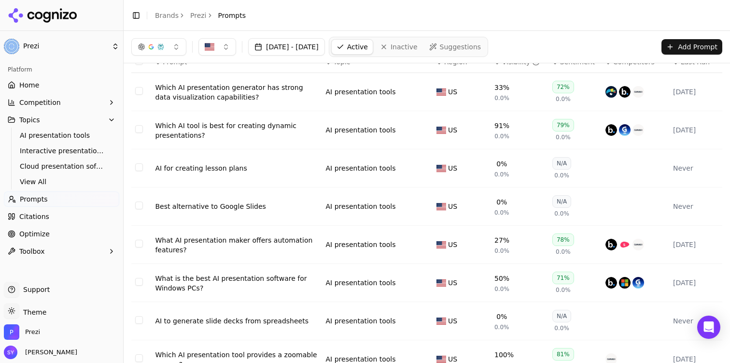
scroll to position [20, 0]
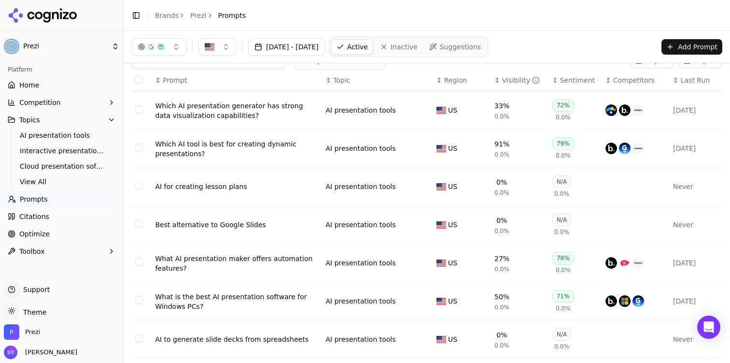
click at [141, 194] on td "Data table" at bounding box center [141, 187] width 20 height 38
click at [140, 188] on button "Select row 23" at bounding box center [139, 186] width 8 height 8
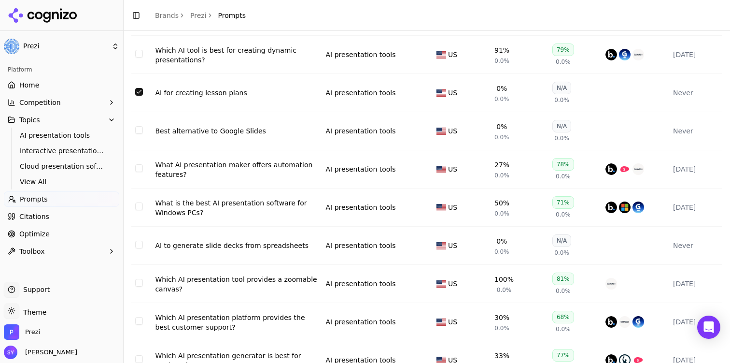
scroll to position [163, 0]
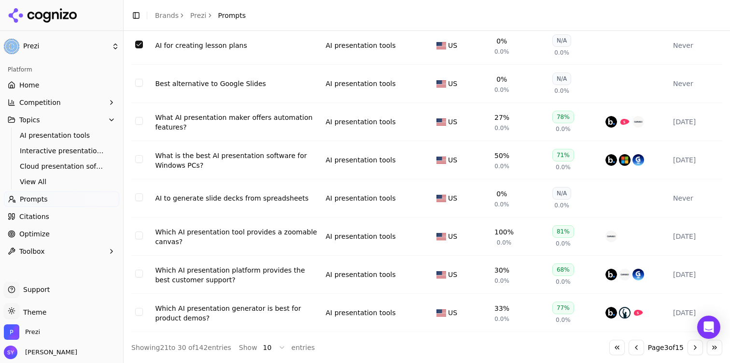
click at [145, 235] on td "Data table" at bounding box center [141, 236] width 20 height 38
click at [136, 236] on button "Select row 28" at bounding box center [139, 235] width 8 height 8
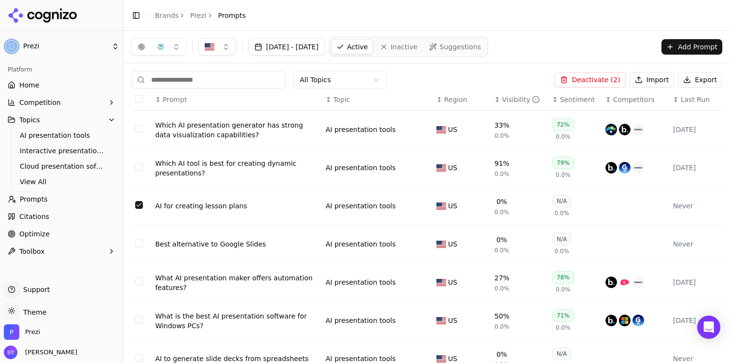
scroll to position [0, 0]
click at [593, 80] on button "Deactivate ( 2 )" at bounding box center [590, 79] width 71 height 15
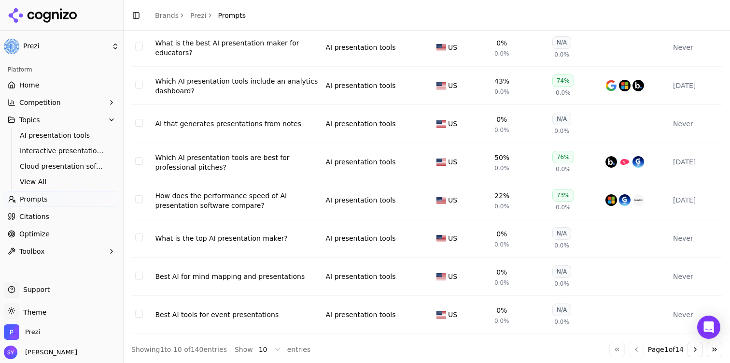
scroll to position [163, 0]
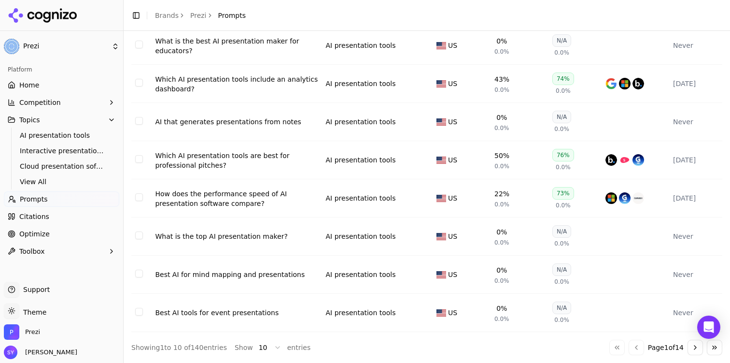
click at [694, 343] on button "Go to next page" at bounding box center [695, 347] width 15 height 15
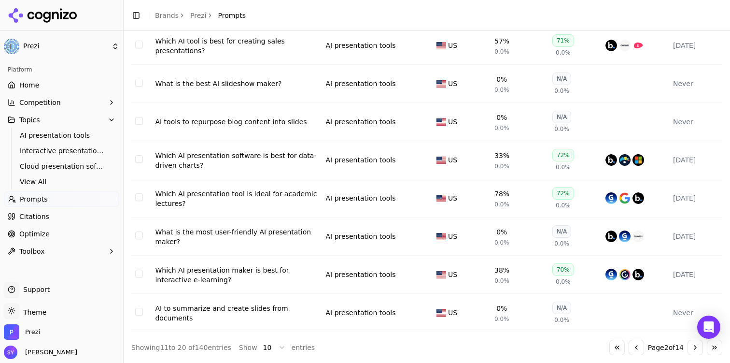
click at [694, 343] on button "Go to next page" at bounding box center [695, 347] width 15 height 15
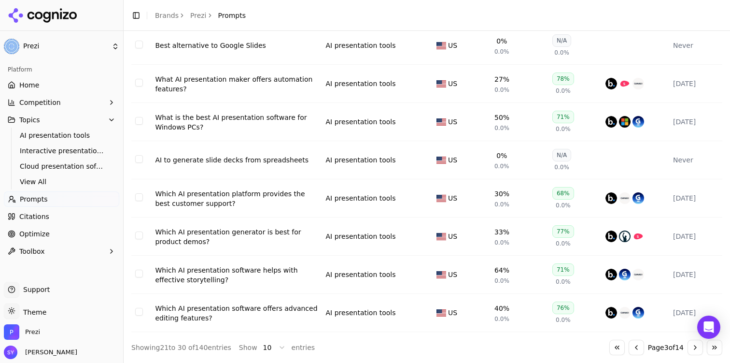
click at [696, 344] on button "Go to next page" at bounding box center [695, 347] width 15 height 15
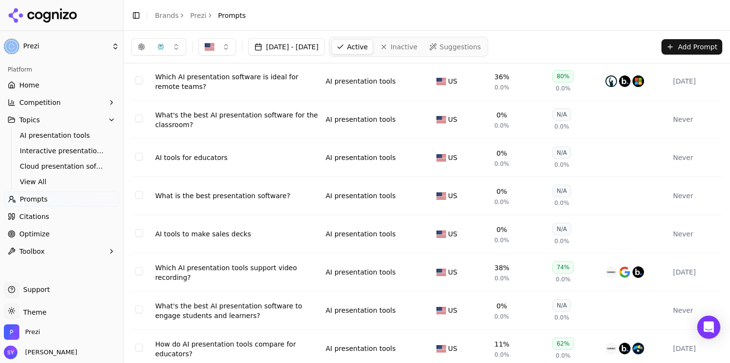
scroll to position [86, 0]
click at [137, 159] on button "Select row 34" at bounding box center [139, 158] width 8 height 8
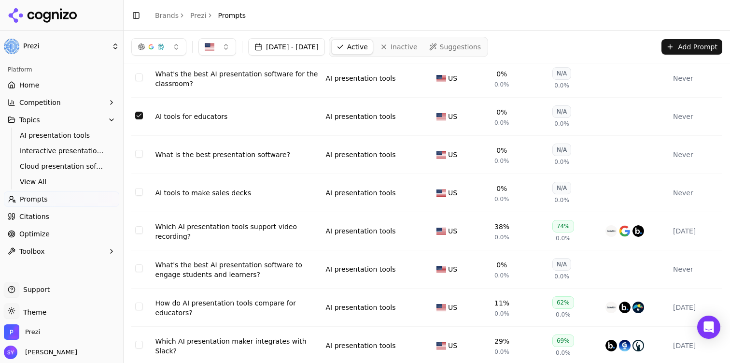
scroll to position [0, 0]
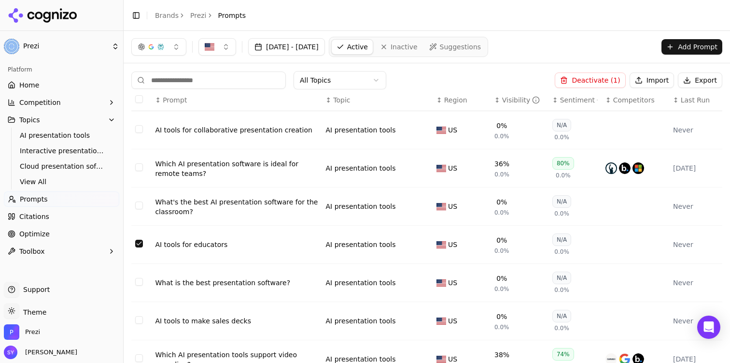
click at [589, 73] on button "Deactivate ( 1 )" at bounding box center [590, 79] width 71 height 15
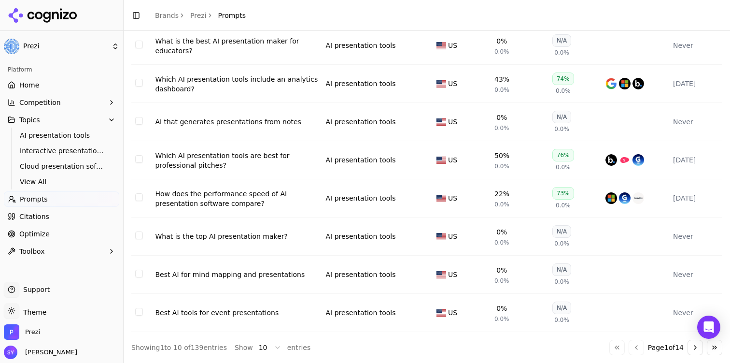
click at [692, 344] on button "Go to next page" at bounding box center [695, 347] width 15 height 15
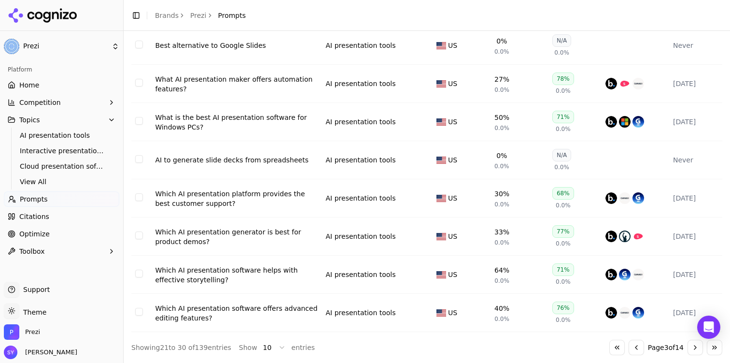
click at [692, 344] on button "Go to next page" at bounding box center [695, 347] width 15 height 15
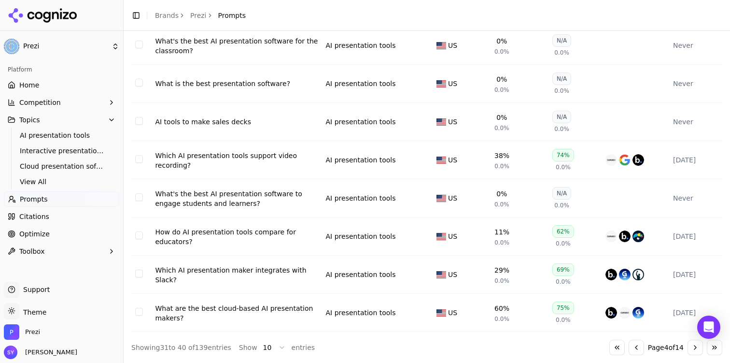
click at [692, 344] on button "Go to next page" at bounding box center [695, 347] width 15 height 15
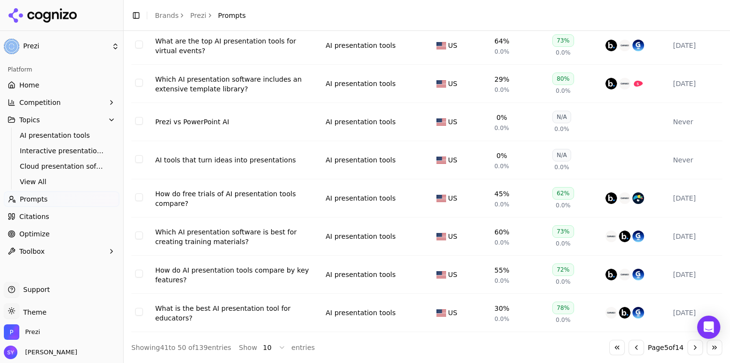
click at [135, 120] on button "Select row 45" at bounding box center [139, 121] width 8 height 8
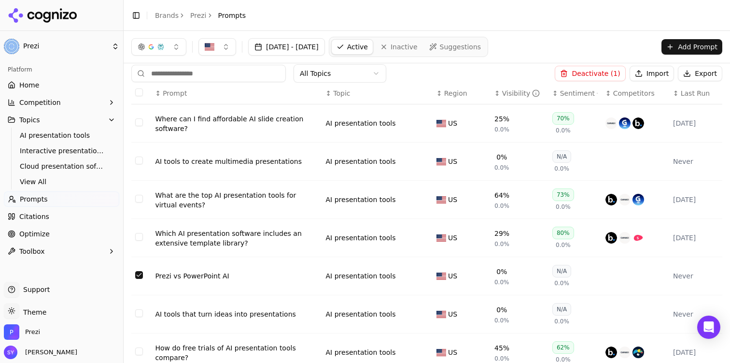
scroll to position [0, 0]
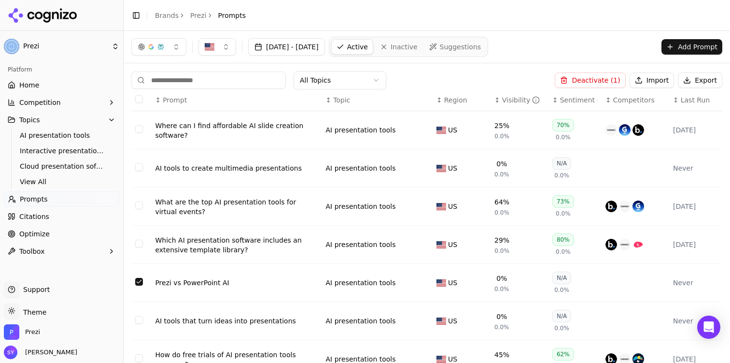
click at [613, 79] on button "Deactivate ( 1 )" at bounding box center [590, 79] width 71 height 15
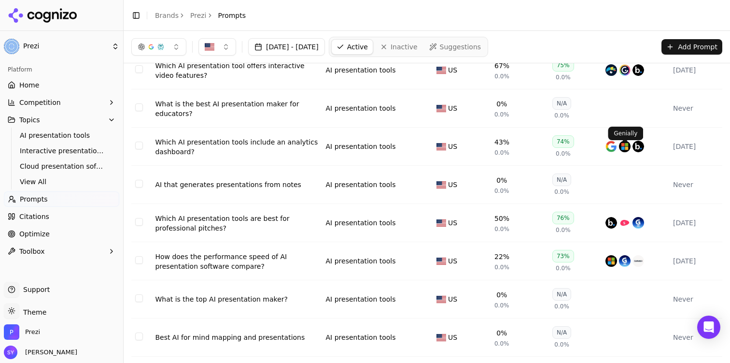
scroll to position [163, 0]
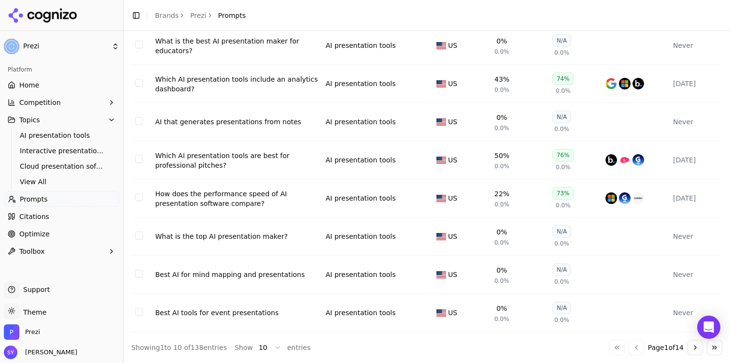
click at [696, 343] on button "Go to next page" at bounding box center [695, 347] width 15 height 15
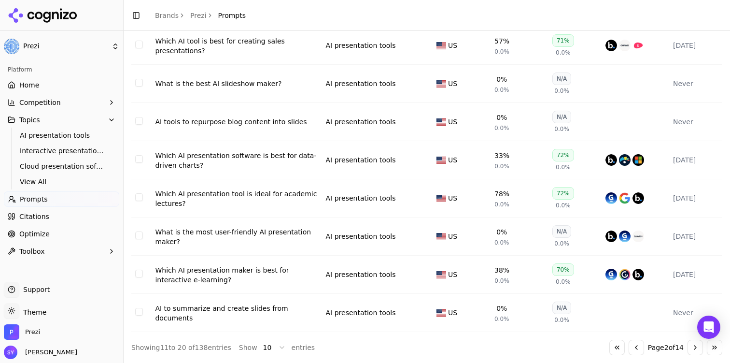
click at [695, 346] on button "Go to next page" at bounding box center [695, 347] width 15 height 15
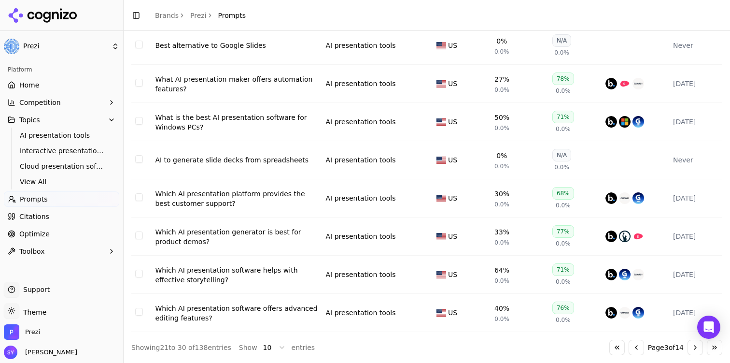
click at [695, 346] on button "Go to next page" at bounding box center [695, 347] width 15 height 15
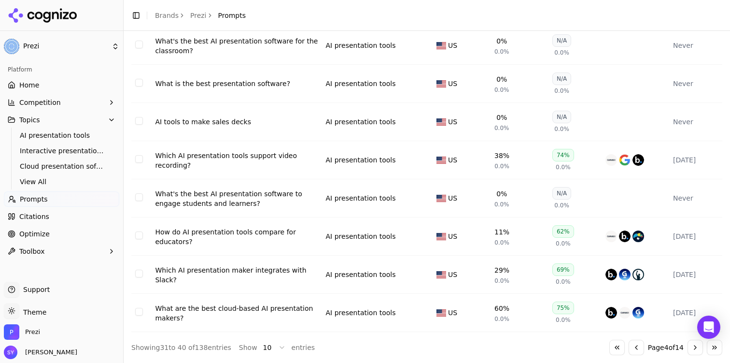
click at [695, 346] on button "Go to next page" at bounding box center [695, 347] width 15 height 15
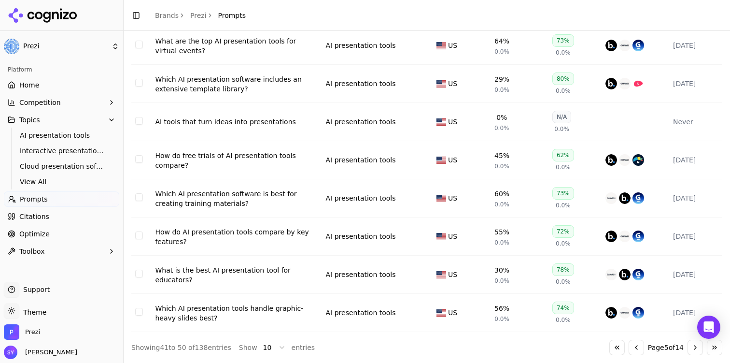
click at [695, 347] on button "Go to next page" at bounding box center [695, 347] width 15 height 15
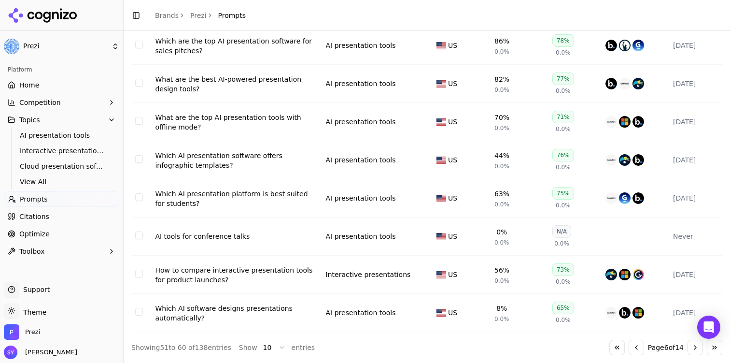
click at [134, 233] on td "Data table" at bounding box center [141, 236] width 20 height 38
click at [140, 235] on button "Select row 58" at bounding box center [139, 235] width 8 height 8
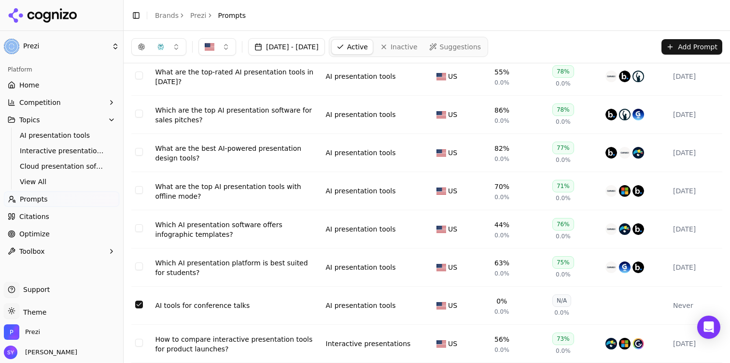
scroll to position [0, 0]
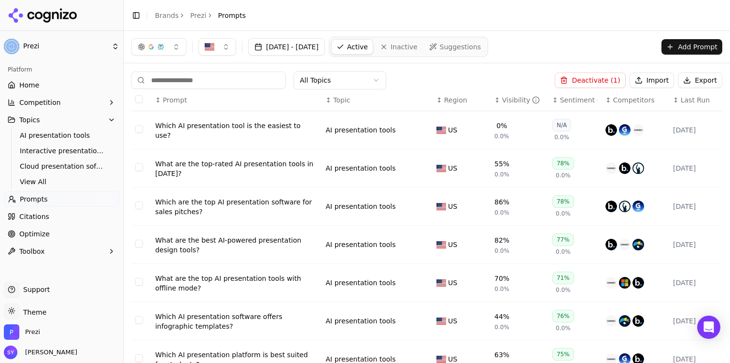
click at [604, 81] on button "Deactivate ( 1 )" at bounding box center [590, 79] width 71 height 15
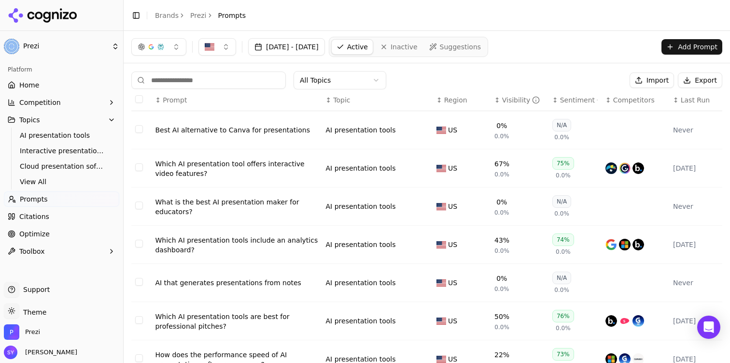
scroll to position [163, 0]
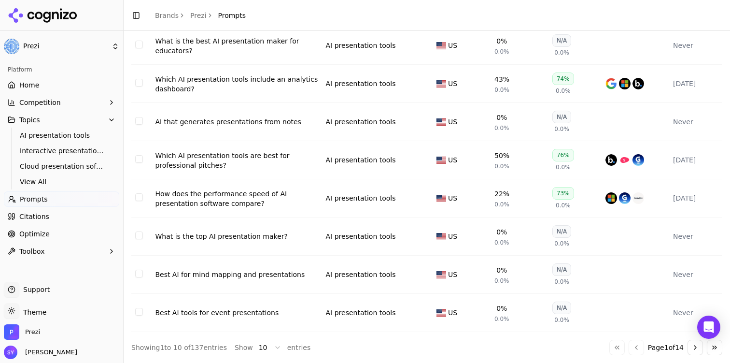
click at [696, 344] on button "Go to next page" at bounding box center [695, 347] width 15 height 15
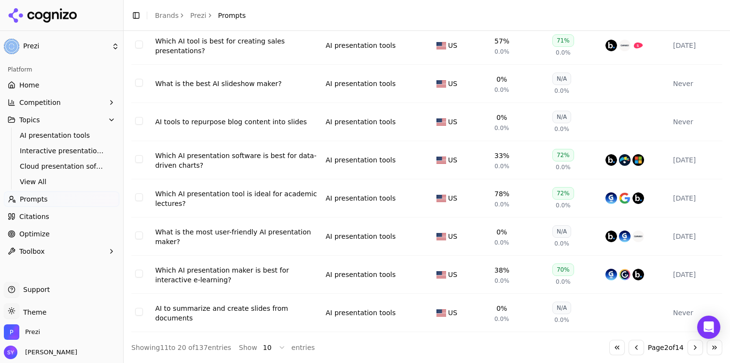
click at [696, 344] on button "Go to next page" at bounding box center [695, 347] width 15 height 15
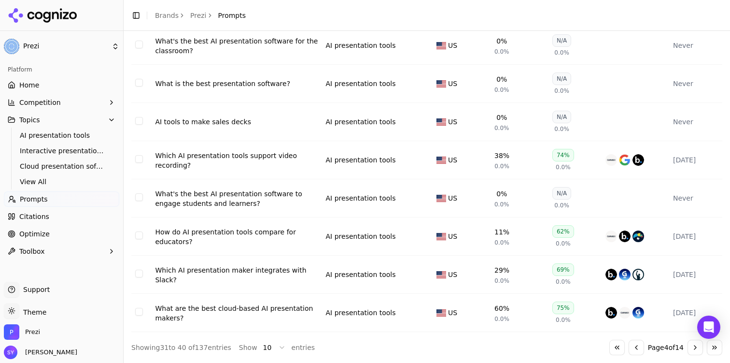
click at [696, 344] on button "Go to next page" at bounding box center [695, 347] width 15 height 15
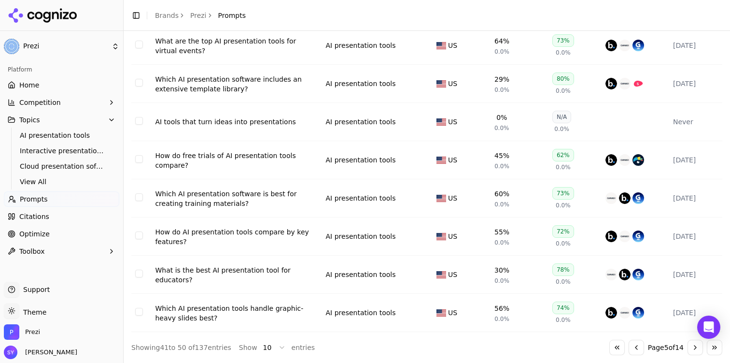
click at [696, 344] on button "Go to next page" at bounding box center [695, 347] width 15 height 15
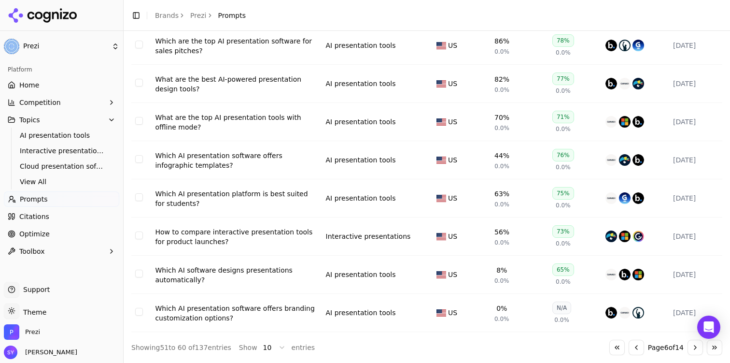
click at [696, 344] on button "Go to next page" at bounding box center [695, 347] width 15 height 15
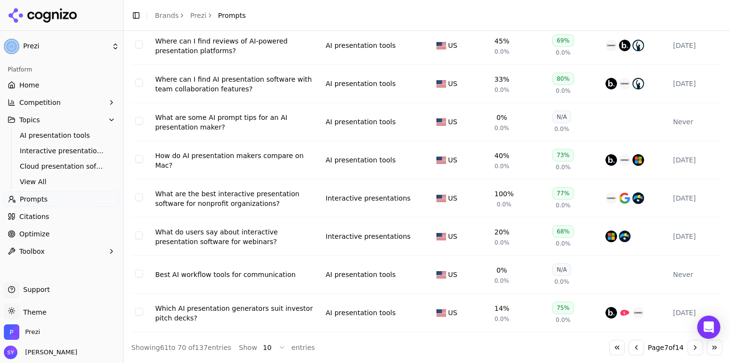
click at [139, 271] on button "Select row 69" at bounding box center [139, 274] width 8 height 8
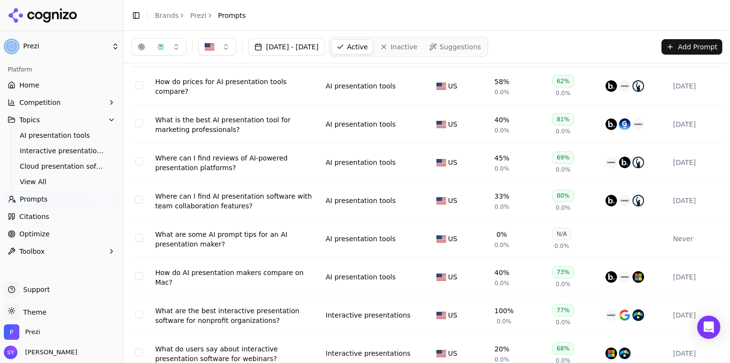
scroll to position [0, 0]
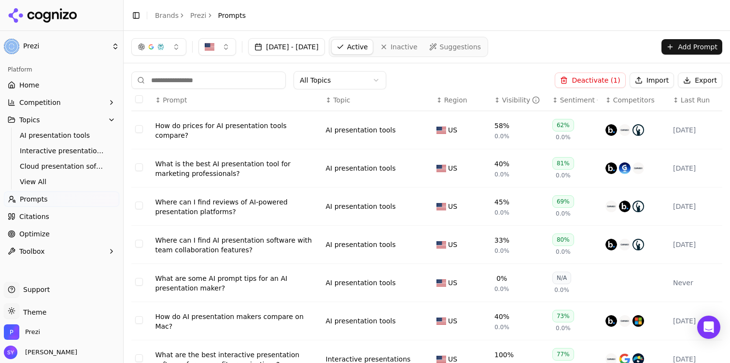
click at [590, 75] on button "Deactivate ( 1 )" at bounding box center [590, 79] width 71 height 15
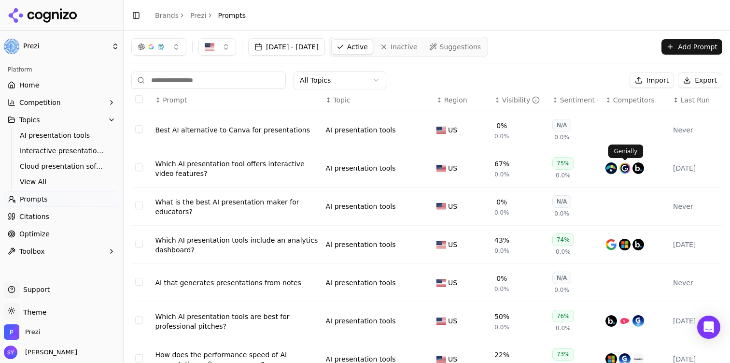
scroll to position [163, 0]
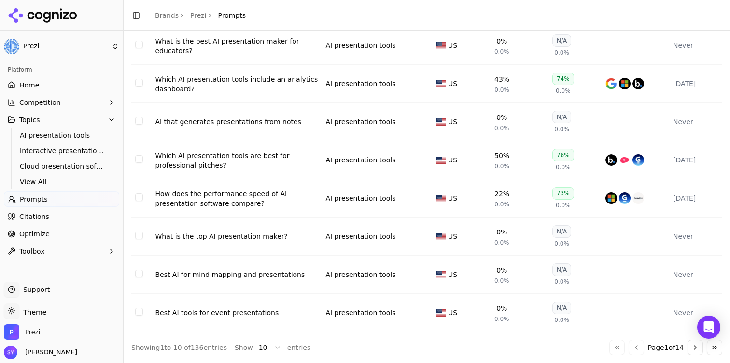
click at [691, 342] on button "Go to next page" at bounding box center [695, 347] width 15 height 15
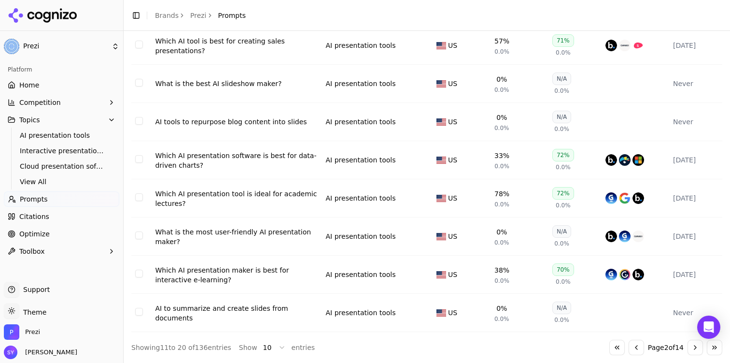
click at [691, 342] on button "Go to next page" at bounding box center [695, 347] width 15 height 15
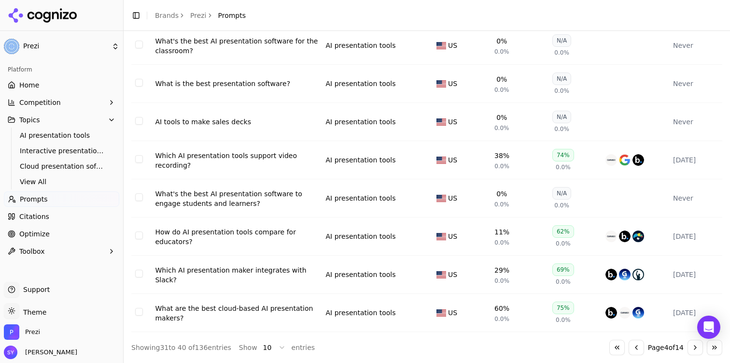
click at [691, 342] on button "Go to next page" at bounding box center [695, 347] width 15 height 15
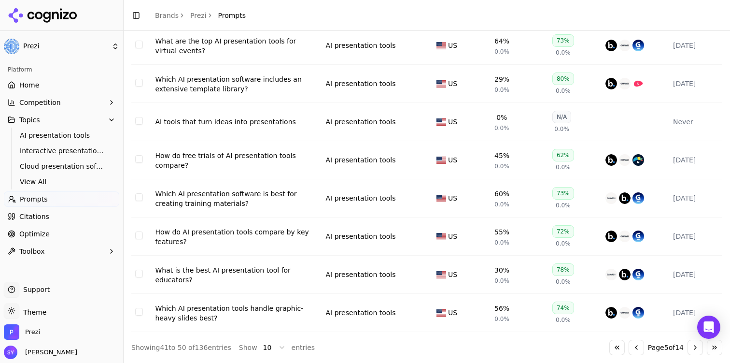
click at [691, 342] on button "Go to next page" at bounding box center [695, 347] width 15 height 15
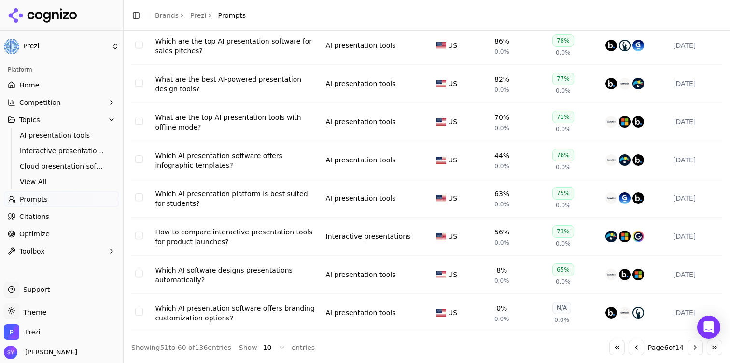
click at [691, 342] on button "Go to next page" at bounding box center [695, 347] width 15 height 15
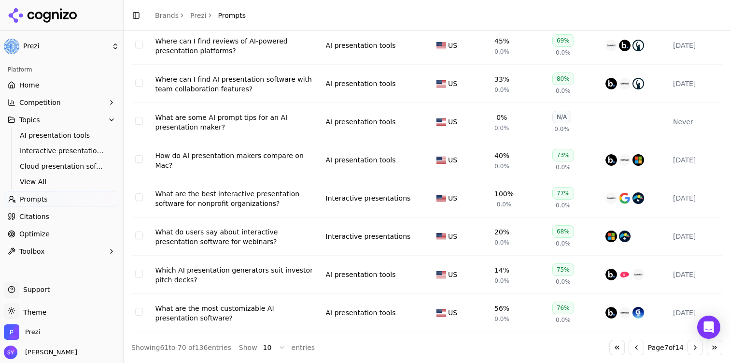
click at [690, 349] on button "Go to next page" at bounding box center [695, 347] width 15 height 15
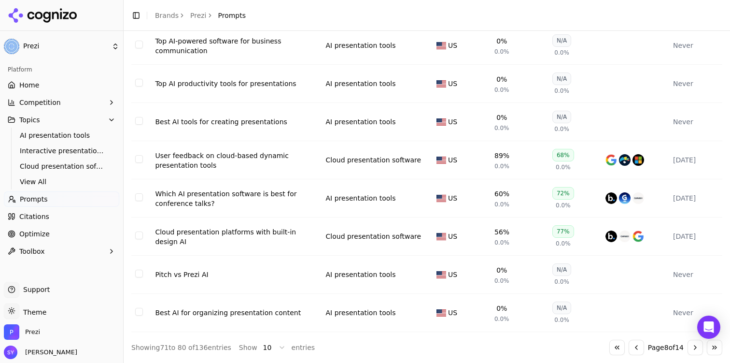
click at [138, 275] on button "Select row 79" at bounding box center [139, 274] width 8 height 8
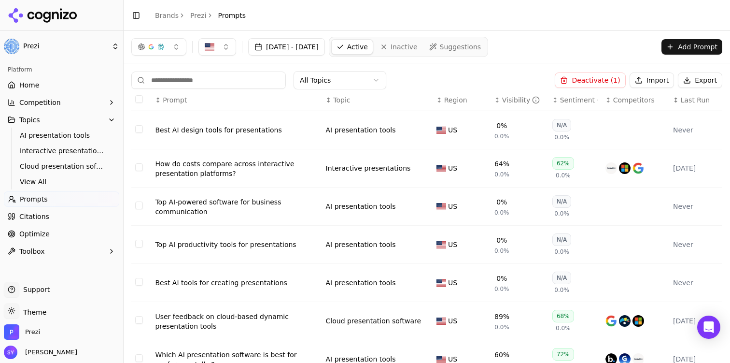
click at [584, 82] on button "Deactivate ( 1 )" at bounding box center [590, 79] width 71 height 15
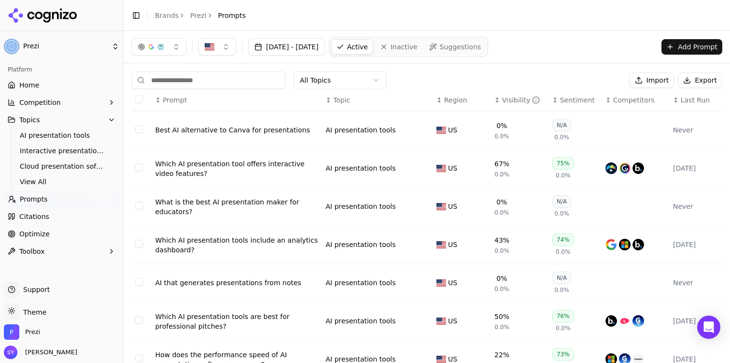
click at [246, 81] on input at bounding box center [208, 79] width 155 height 17
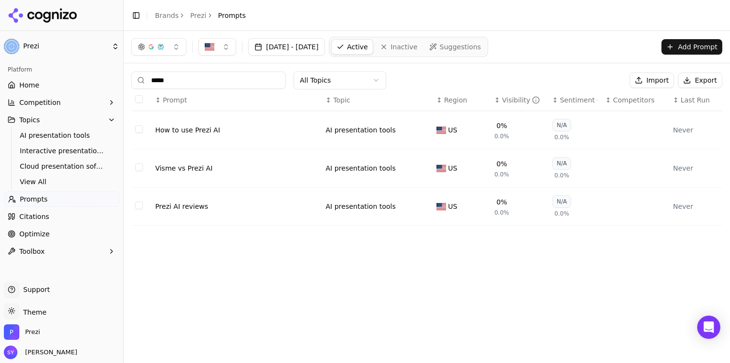
click at [136, 131] on button "Select row 1" at bounding box center [139, 129] width 8 height 8
click at [142, 169] on button "Select row 2" at bounding box center [139, 167] width 8 height 8
click at [138, 206] on button "Select row 3" at bounding box center [139, 205] width 8 height 8
click at [586, 80] on button "Deactivate ( 3 )" at bounding box center [590, 79] width 71 height 15
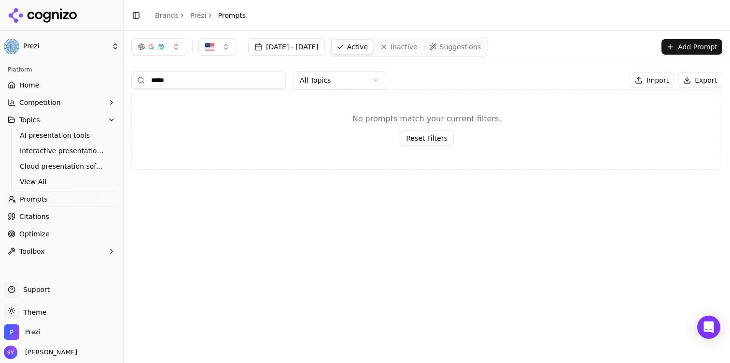
click at [254, 84] on input "*****" at bounding box center [208, 79] width 155 height 17
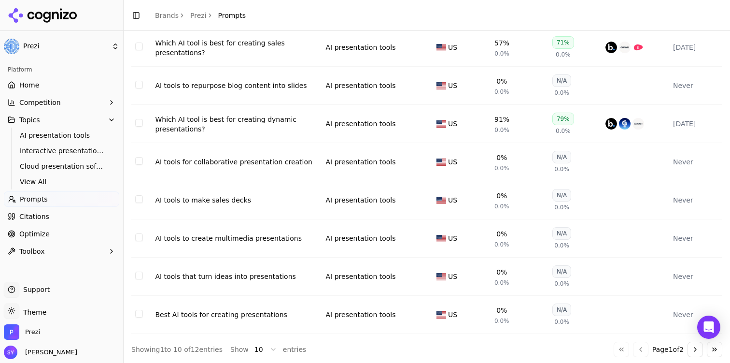
scroll to position [163, 0]
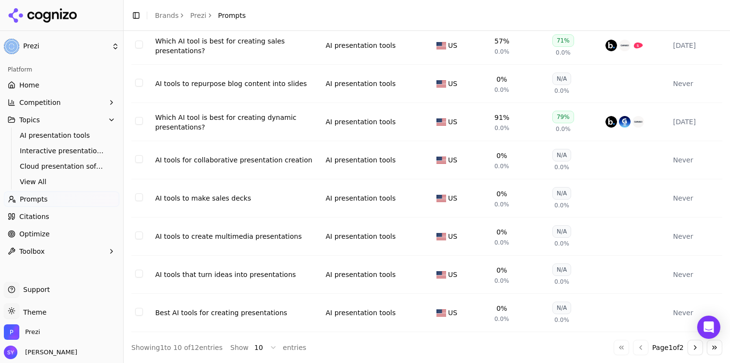
type input "*******"
click at [699, 349] on button "Go to next page" at bounding box center [695, 347] width 15 height 15
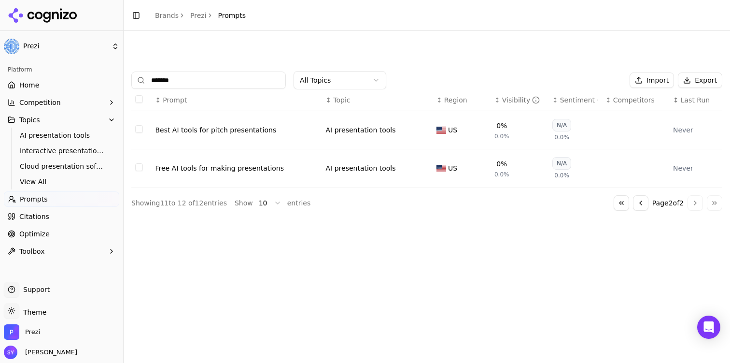
scroll to position [0, 0]
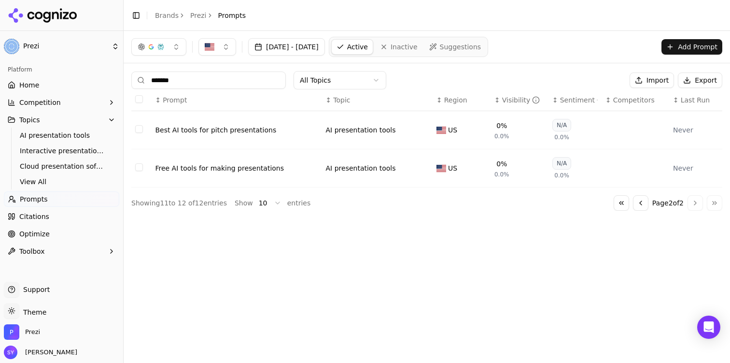
click at [243, 80] on input "*******" at bounding box center [208, 79] width 155 height 17
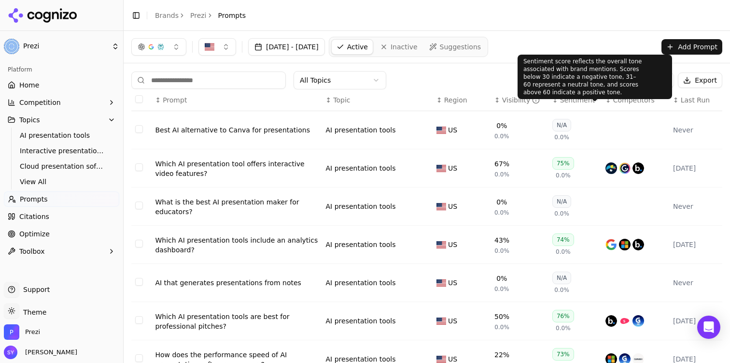
click at [681, 103] on span "Last Run" at bounding box center [695, 100] width 29 height 10
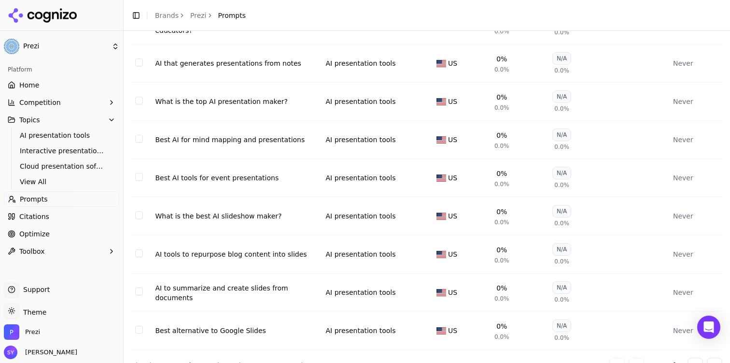
scroll to position [163, 0]
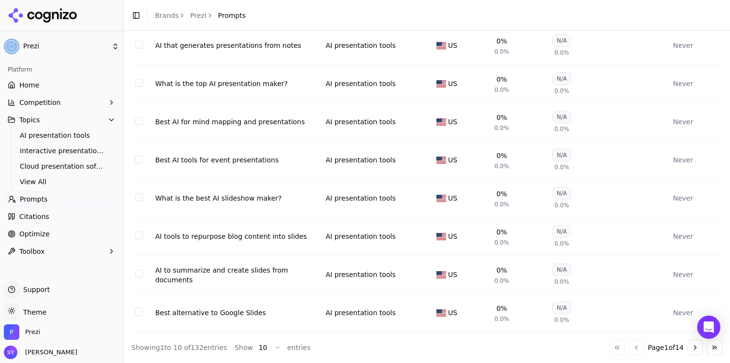
click at [691, 344] on button "Go to next page" at bounding box center [695, 347] width 15 height 15
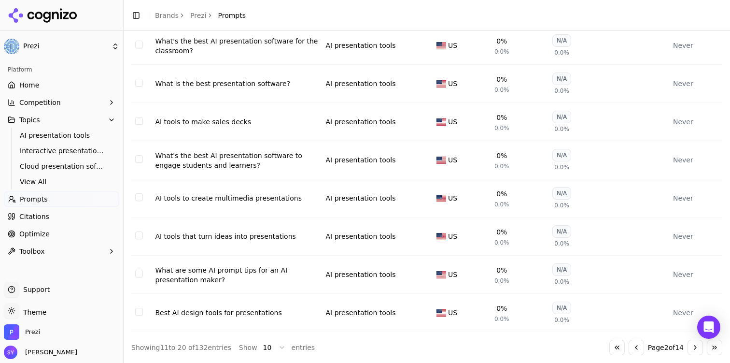
click at [694, 345] on button "Go to next page" at bounding box center [695, 347] width 15 height 15
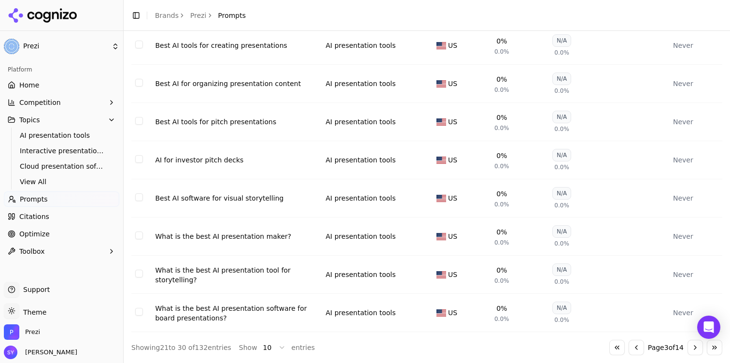
click at [690, 346] on button "Go to next page" at bounding box center [695, 347] width 15 height 15
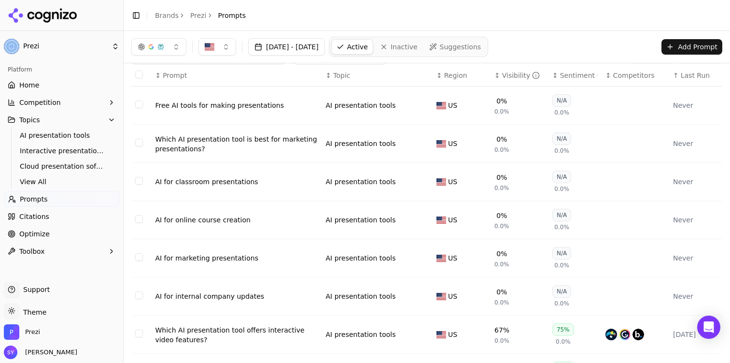
scroll to position [14, 0]
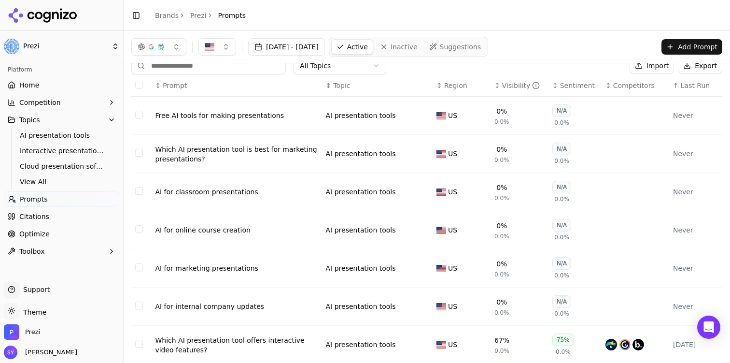
click at [141, 231] on button "Select row 122" at bounding box center [139, 229] width 8 height 8
click at [131, 305] on td "Data table" at bounding box center [141, 306] width 20 height 38
click at [135, 306] on button "Select row 130" at bounding box center [139, 305] width 8 height 8
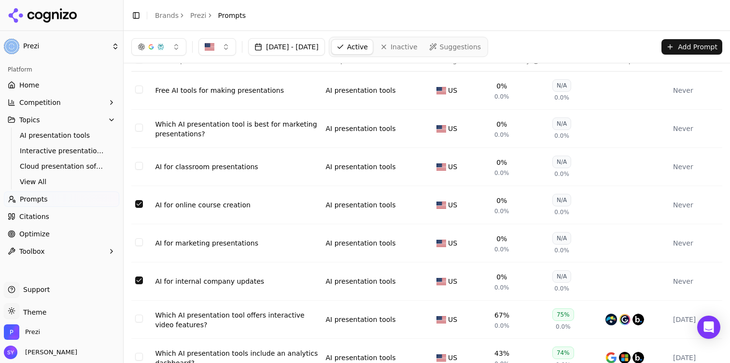
scroll to position [0, 0]
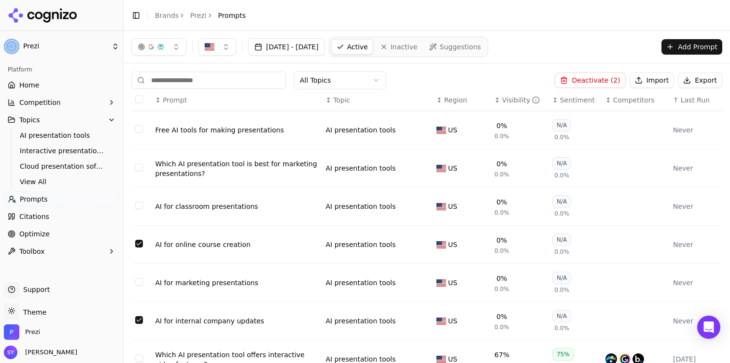
click at [594, 76] on button "Deactivate ( 2 )" at bounding box center [590, 79] width 71 height 15
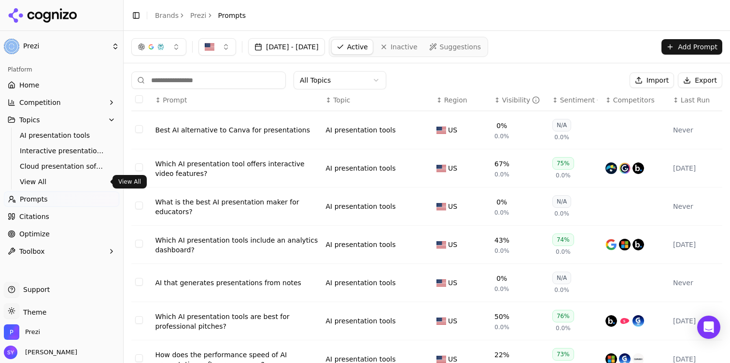
click at [57, 182] on span "View All" at bounding box center [62, 182] width 84 height 10
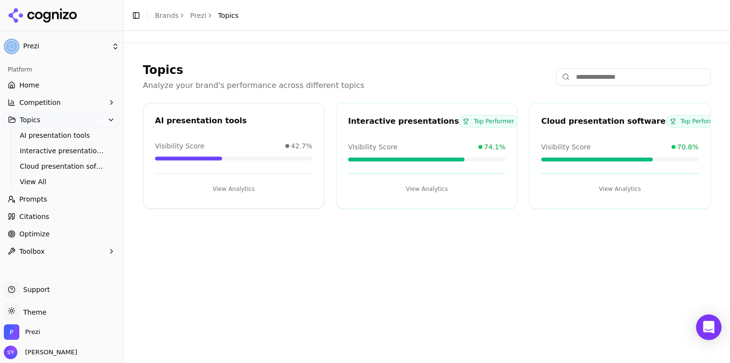
click at [714, 334] on div "Open Intercom Messenger" at bounding box center [710, 327] width 26 height 26
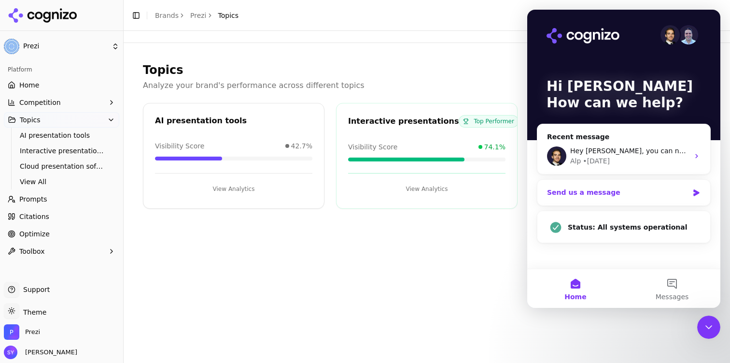
click at [626, 189] on div "Send us a message" at bounding box center [618, 192] width 142 height 10
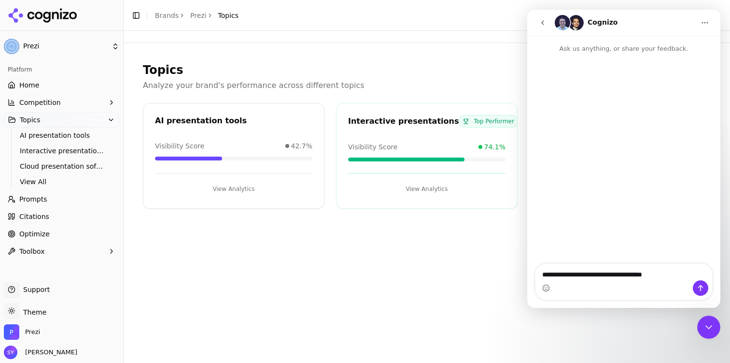
click at [607, 276] on textarea "**********" at bounding box center [624, 272] width 177 height 16
click at [681, 274] on textarea "**********" at bounding box center [624, 272] width 177 height 16
type textarea "**********"
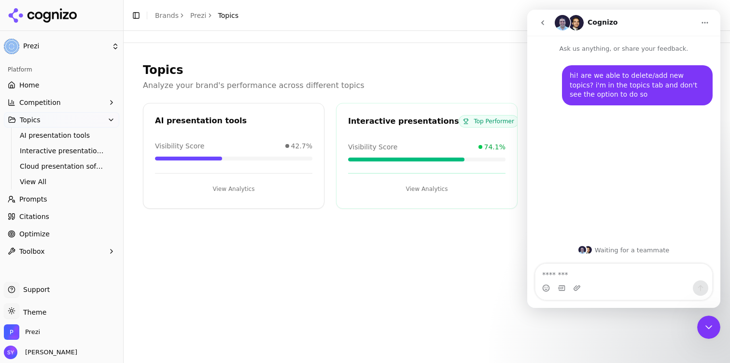
click at [700, 21] on button "Home" at bounding box center [705, 23] width 18 height 18
click at [688, 18] on div "Cognizo" at bounding box center [625, 22] width 140 height 15
click at [680, 8] on header "Toggle Sidebar Brands Prezi Topics" at bounding box center [427, 15] width 607 height 31
click at [706, 327] on icon "Close Intercom Messenger" at bounding box center [709, 327] width 12 height 12
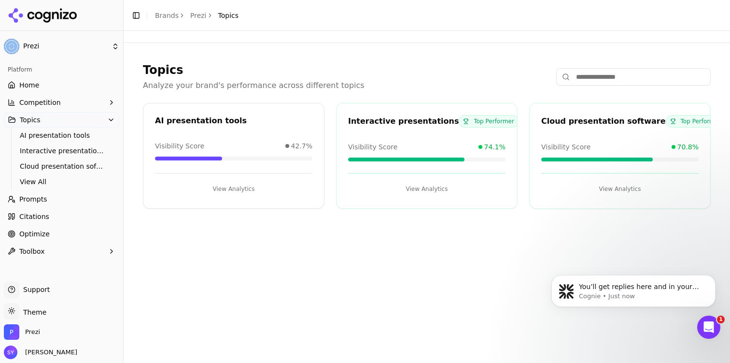
click at [665, 235] on div "You’ll get replies here and in your email: ✉️ stephanie.yu@prezi.com Our usual …" at bounding box center [634, 246] width 178 height 121
click at [416, 270] on div "Topics Analyze your brand's performance across different topics AI presentation…" at bounding box center [427, 197] width 607 height 332
click at [111, 117] on icon "button" at bounding box center [111, 120] width 8 height 8
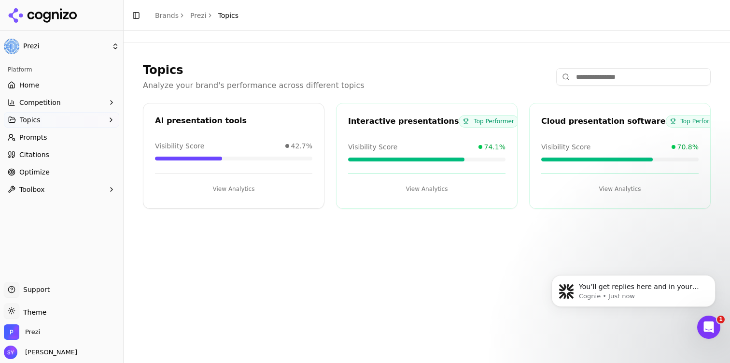
click at [111, 117] on icon "button" at bounding box center [111, 120] width 8 height 8
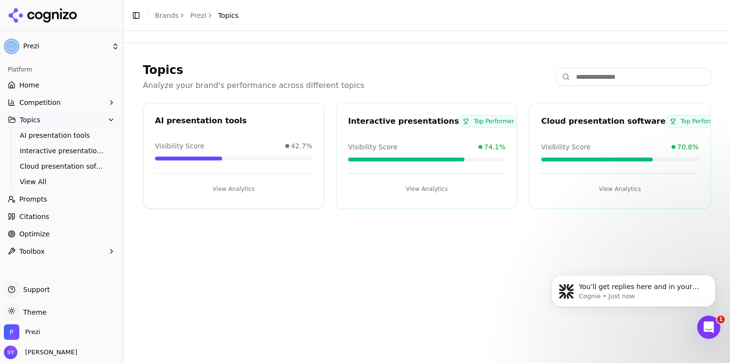
click at [65, 232] on link "Optimize" at bounding box center [61, 233] width 115 height 15
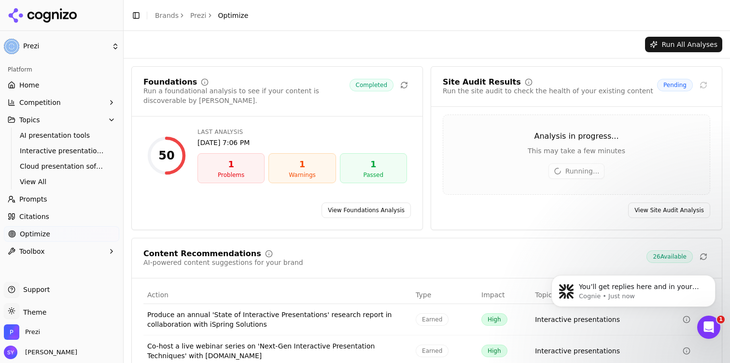
click at [71, 209] on link "Citations" at bounding box center [61, 216] width 115 height 15
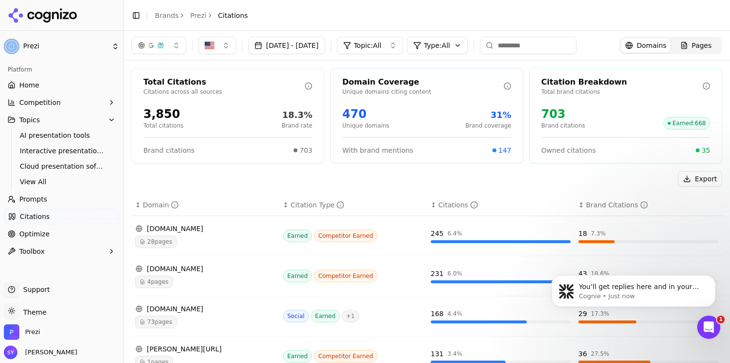
click at [71, 200] on link "Prompts" at bounding box center [61, 198] width 115 height 15
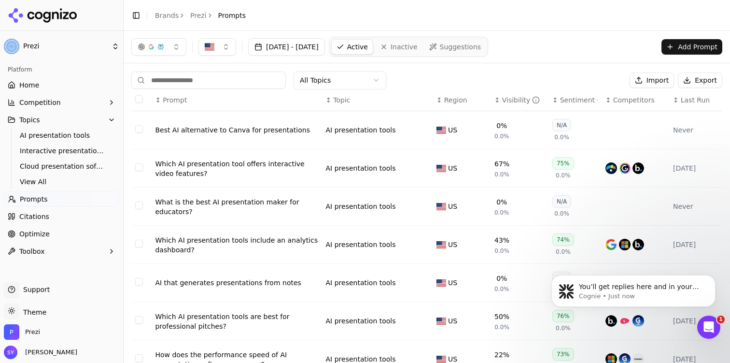
click at [71, 82] on link "Home" at bounding box center [61, 84] width 115 height 15
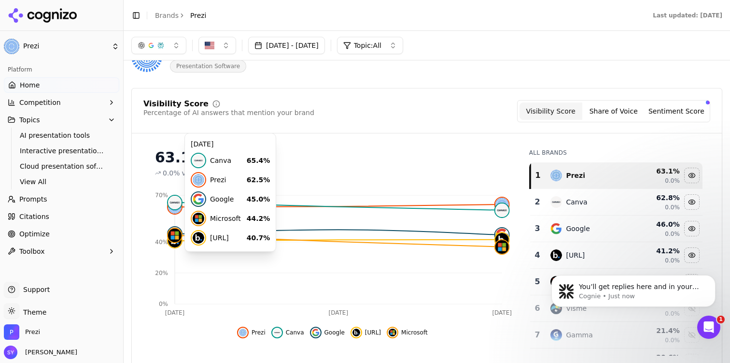
scroll to position [30, 0]
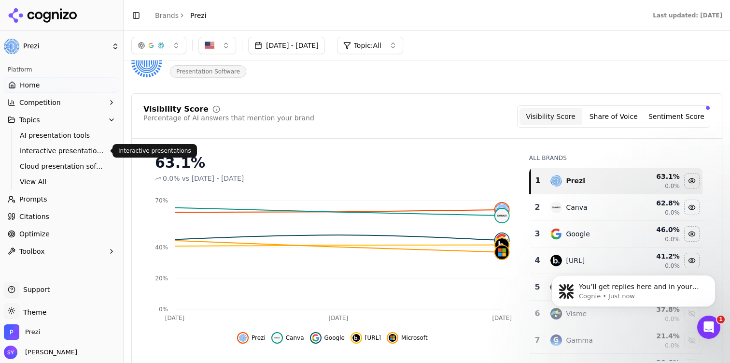
click at [78, 156] on link "Interactive presentations" at bounding box center [62, 151] width 92 height 14
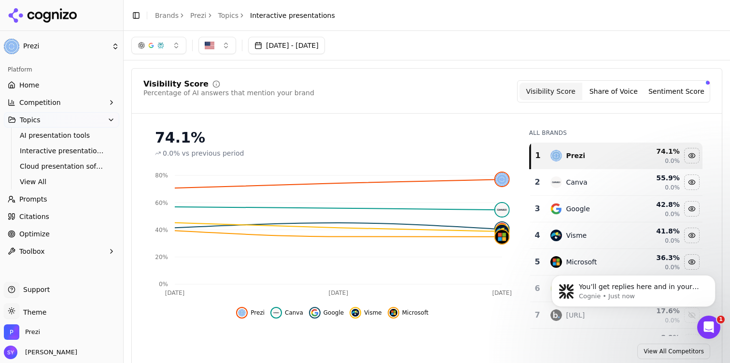
scroll to position [12, 0]
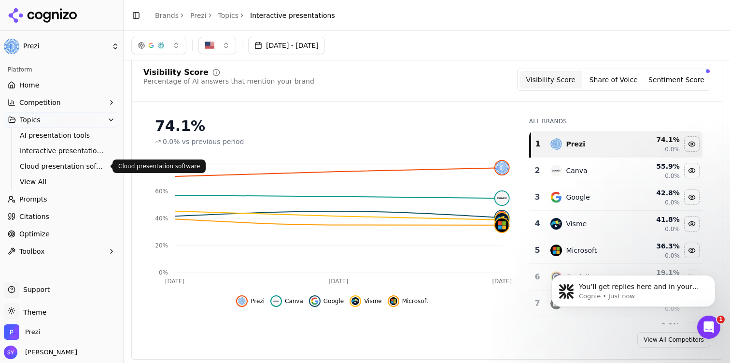
click at [76, 166] on span "Cloud presentation software" at bounding box center [62, 166] width 84 height 10
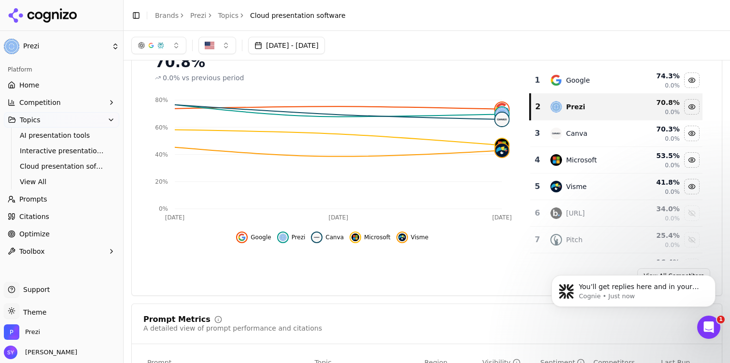
scroll to position [72, 0]
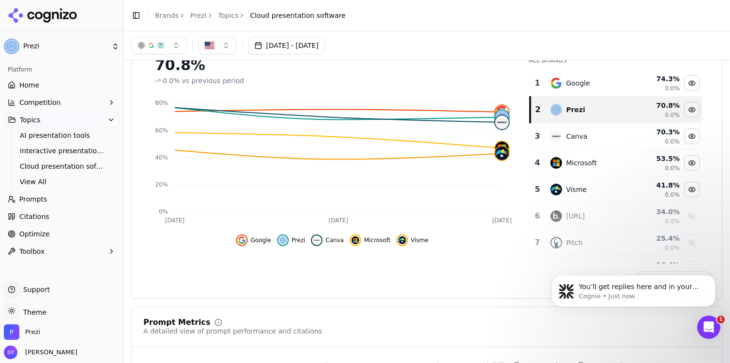
click at [63, 105] on button "Competition" at bounding box center [61, 102] width 115 height 15
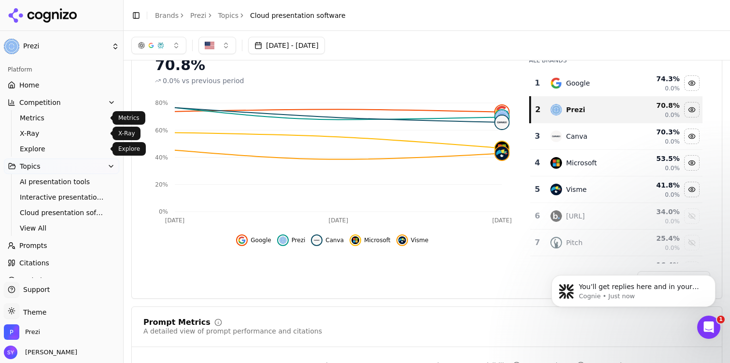
click at [59, 111] on link "Metrics" at bounding box center [62, 118] width 92 height 14
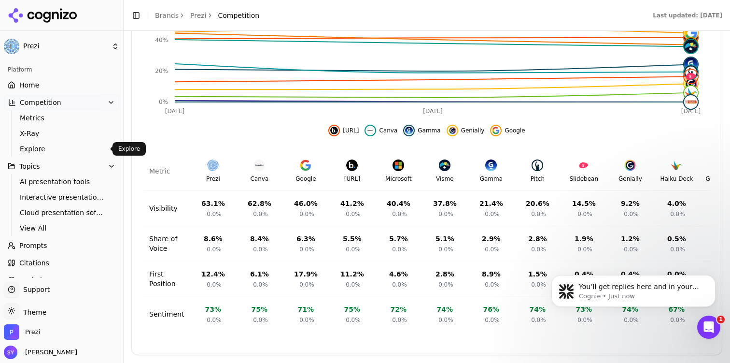
click at [73, 150] on span "Explore" at bounding box center [62, 149] width 84 height 10
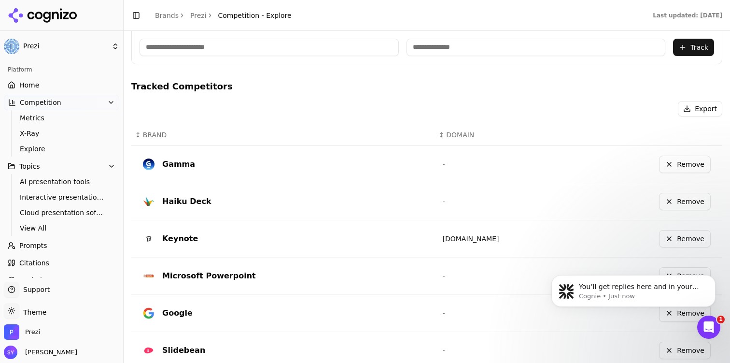
scroll to position [315, 0]
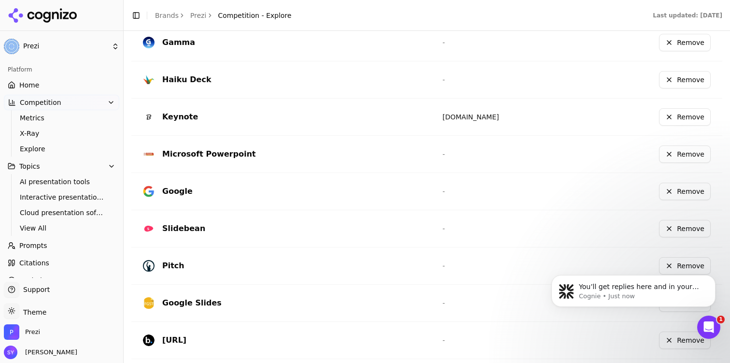
click at [675, 155] on button "Remove" at bounding box center [685, 153] width 52 height 17
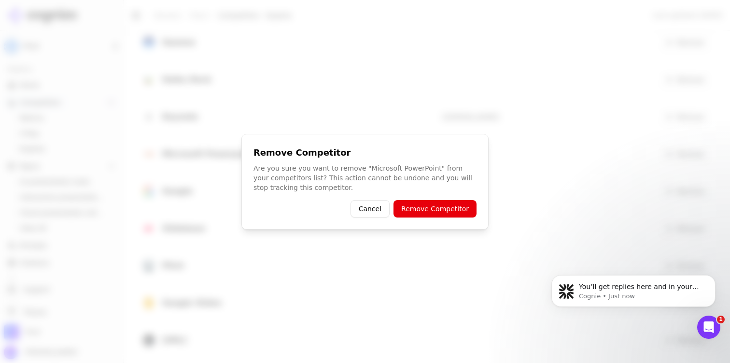
click at [374, 207] on button "Cancel" at bounding box center [370, 208] width 39 height 17
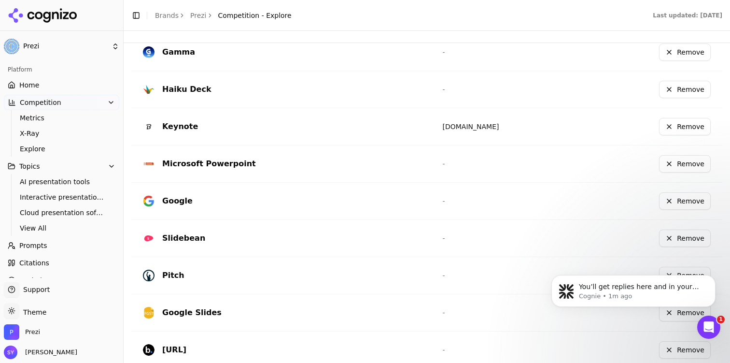
scroll to position [184, 0]
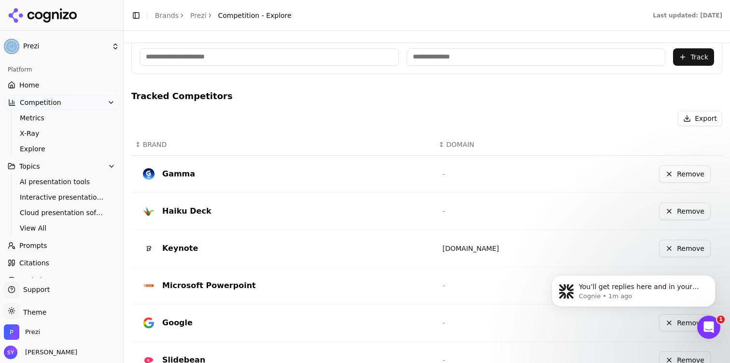
click at [71, 90] on link "Home" at bounding box center [61, 84] width 115 height 15
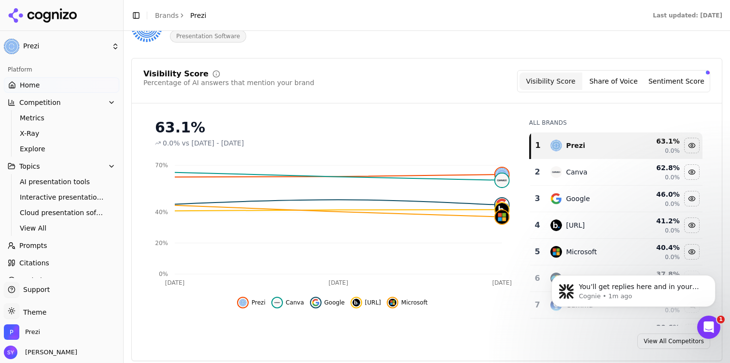
scroll to position [75, 0]
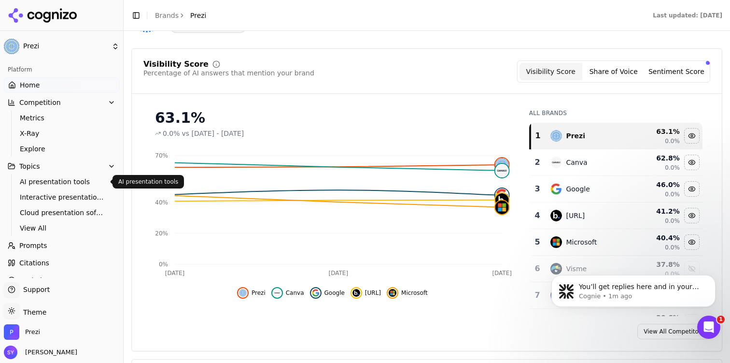
click at [72, 182] on span "AI presentation tools" at bounding box center [62, 182] width 84 height 10
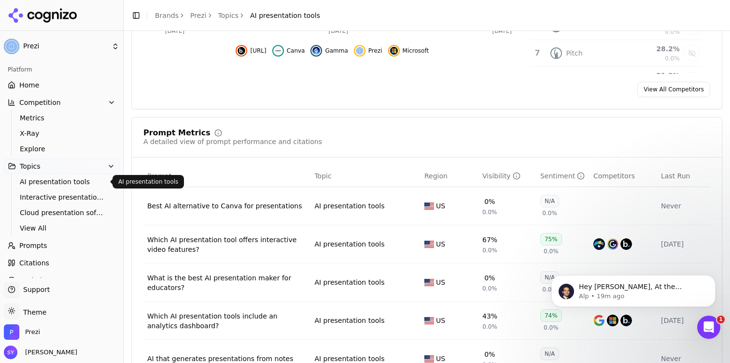
scroll to position [66, 0]
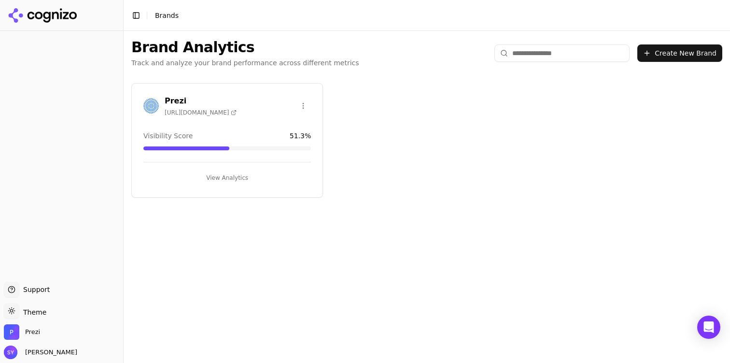
click at [243, 181] on button "View Analytics" at bounding box center [227, 177] width 168 height 15
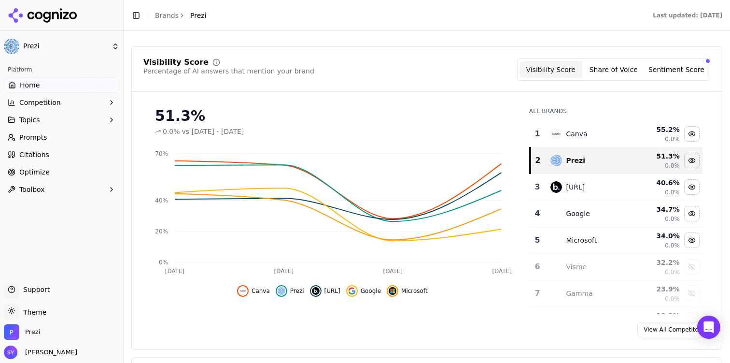
scroll to position [82, 0]
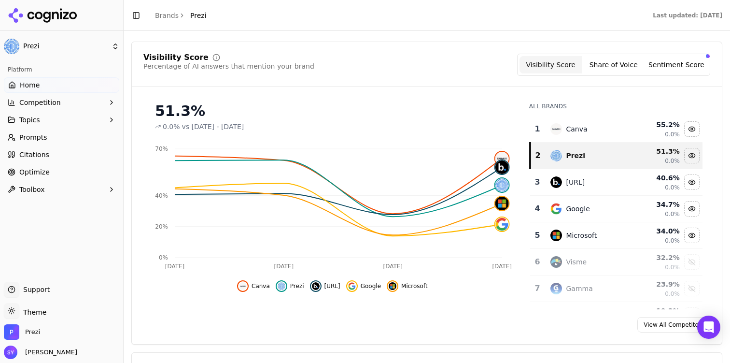
click at [57, 134] on link "Prompts" at bounding box center [61, 136] width 115 height 15
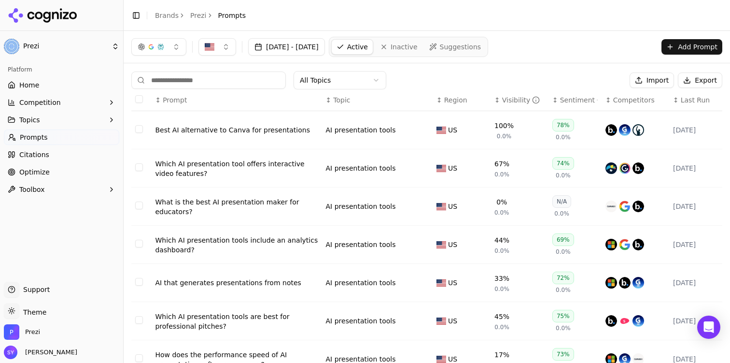
click at [65, 117] on button "Topics" at bounding box center [61, 119] width 115 height 15
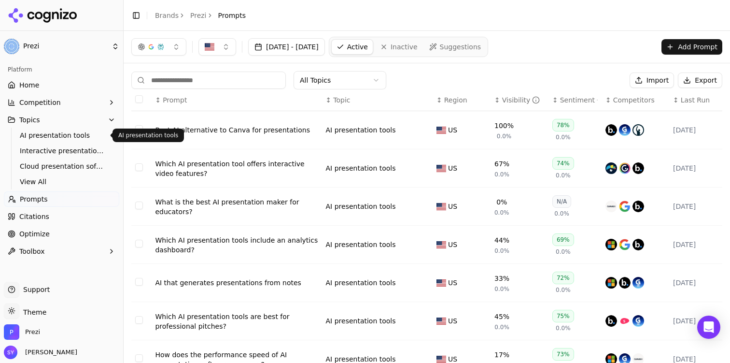
click at [66, 132] on span "AI presentation tools" at bounding box center [62, 135] width 84 height 10
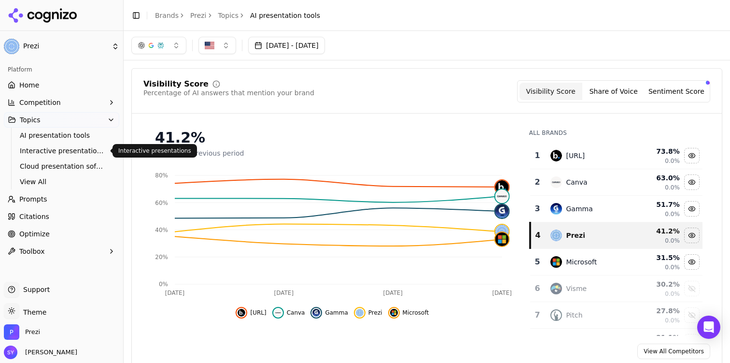
click at [85, 150] on span "Interactive presentations" at bounding box center [62, 151] width 84 height 10
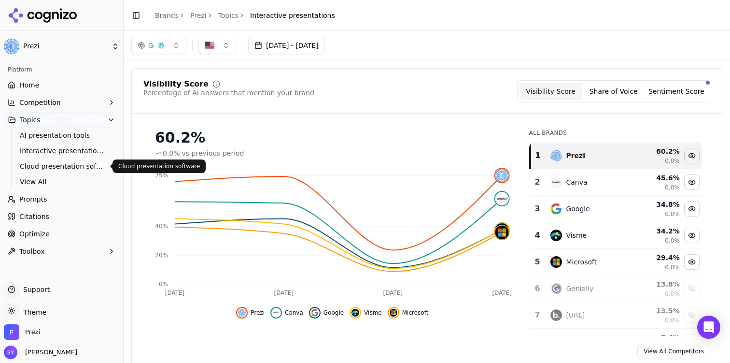
click at [62, 164] on span "Cloud presentation software" at bounding box center [62, 166] width 84 height 10
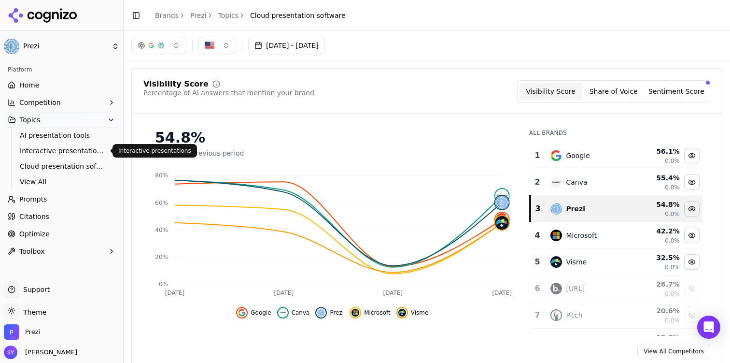
click at [60, 151] on span "Interactive presentations" at bounding box center [62, 151] width 84 height 10
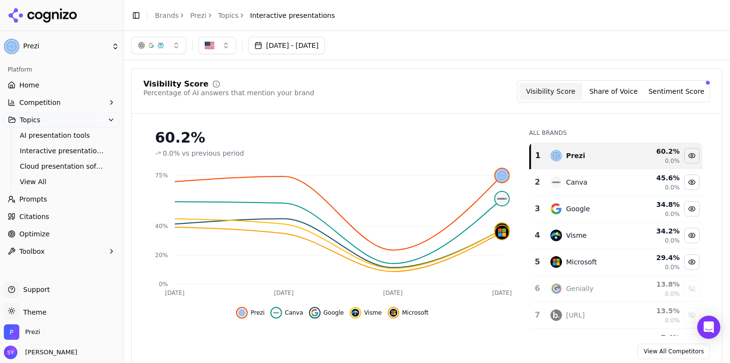
click at [478, 43] on div "[DATE] - [DATE]" at bounding box center [426, 45] width 591 height 17
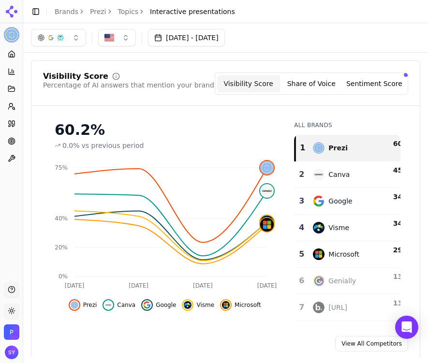
click at [374, 35] on div "[DATE] - [DATE]" at bounding box center [225, 37] width 389 height 17
